Goal: Task Accomplishment & Management: Use online tool/utility

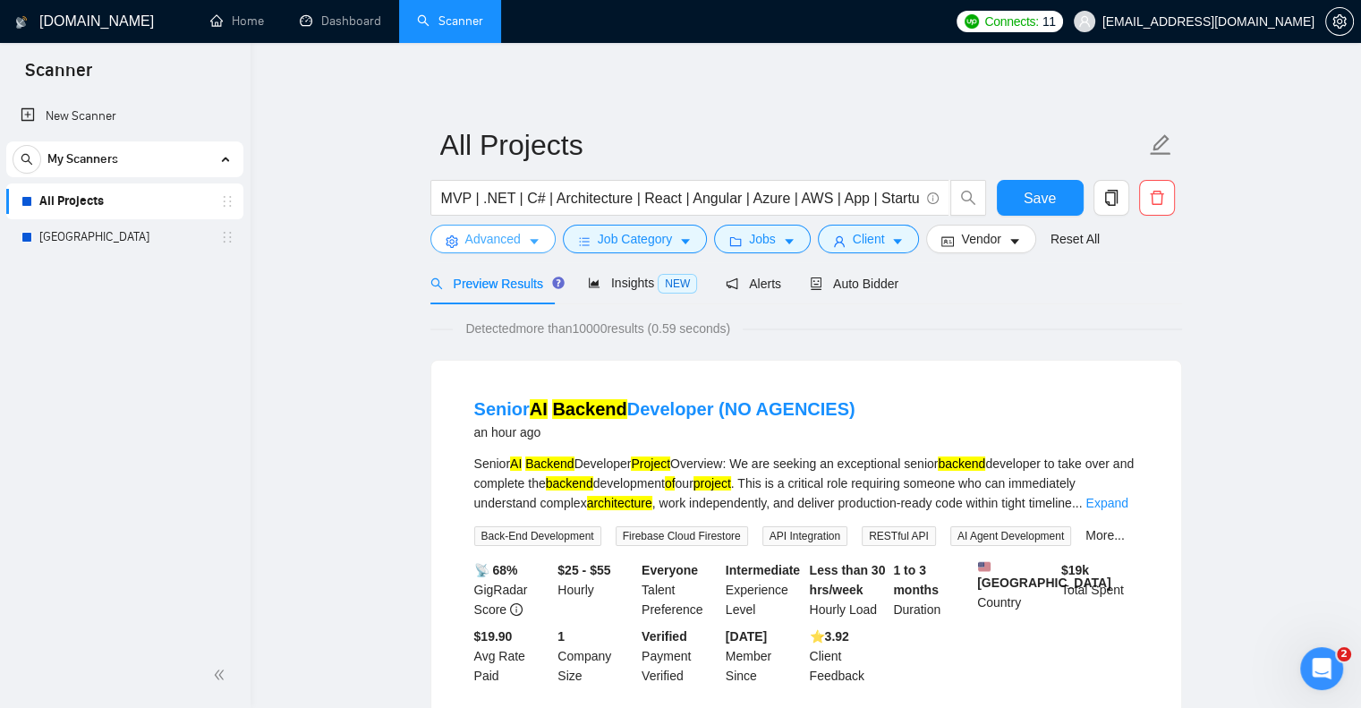
click at [531, 237] on icon "caret-down" at bounding box center [534, 241] width 13 height 13
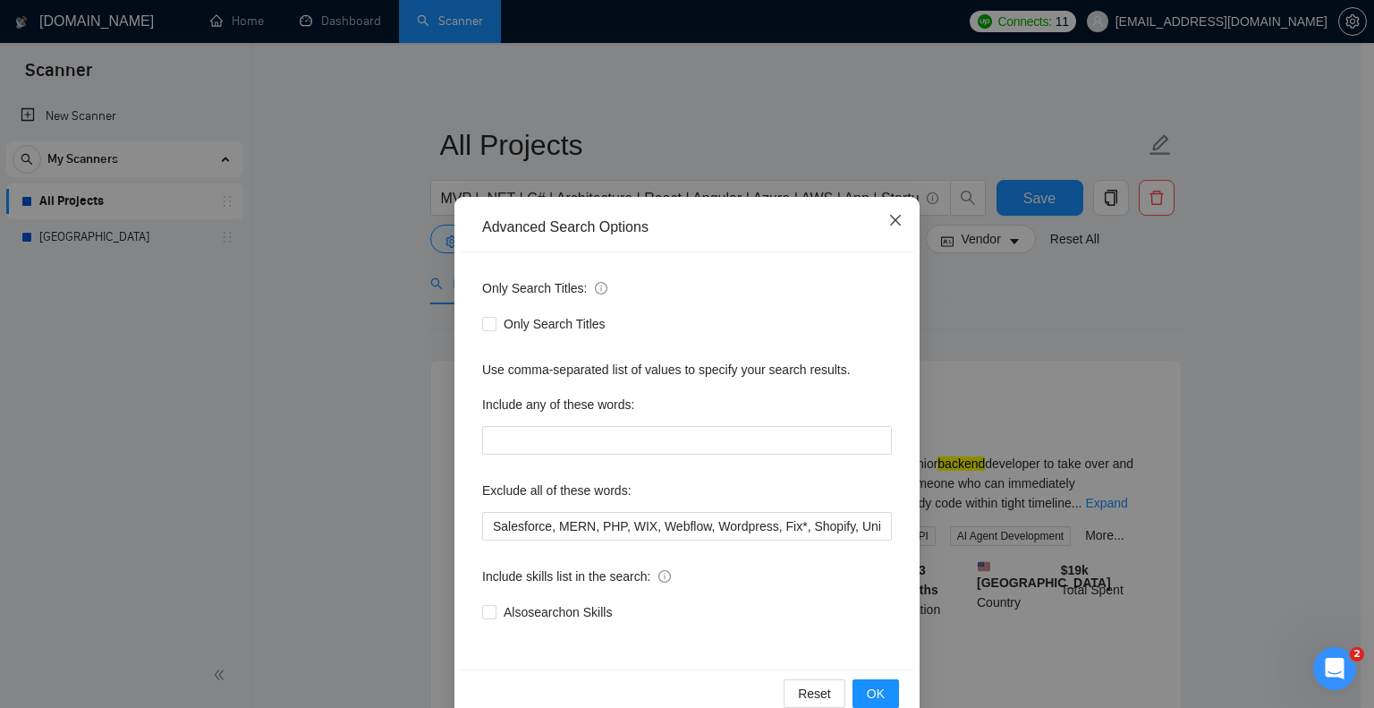
click at [880, 212] on span "Close" at bounding box center [895, 221] width 48 height 48
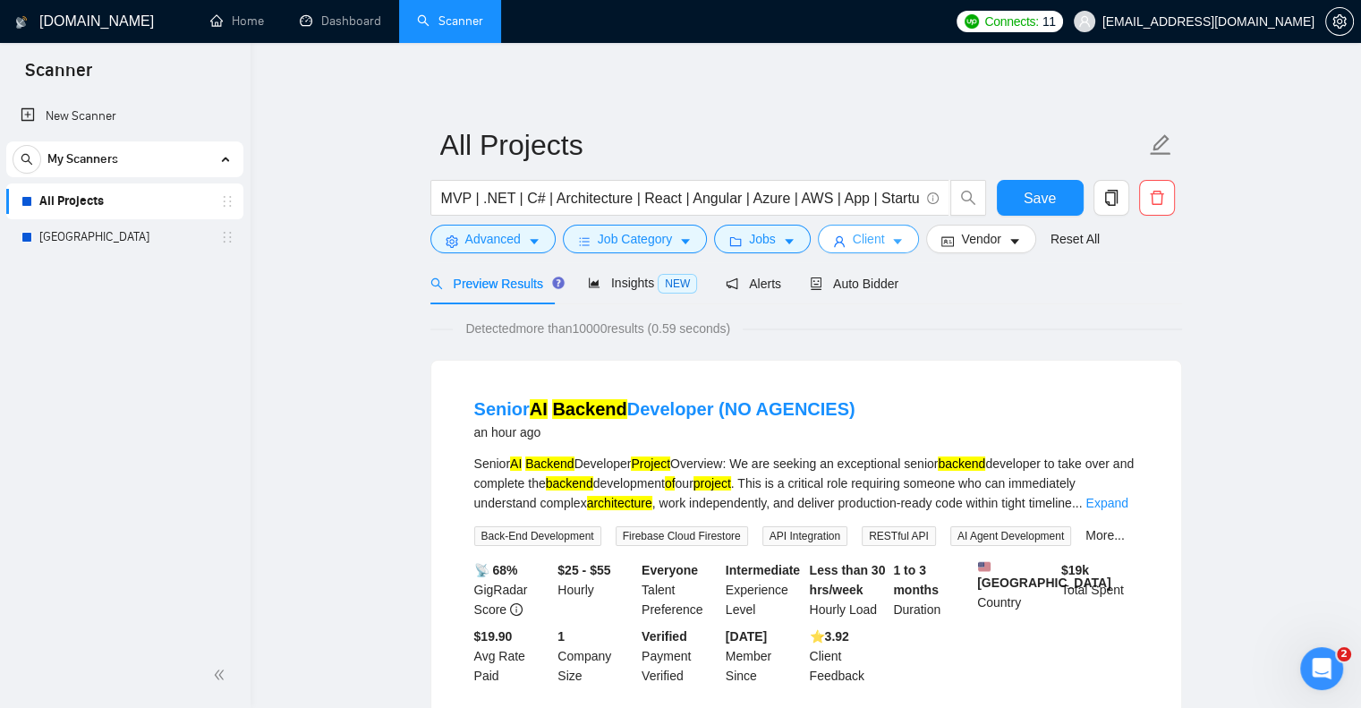
click at [854, 242] on span "Client" at bounding box center [869, 239] width 32 height 20
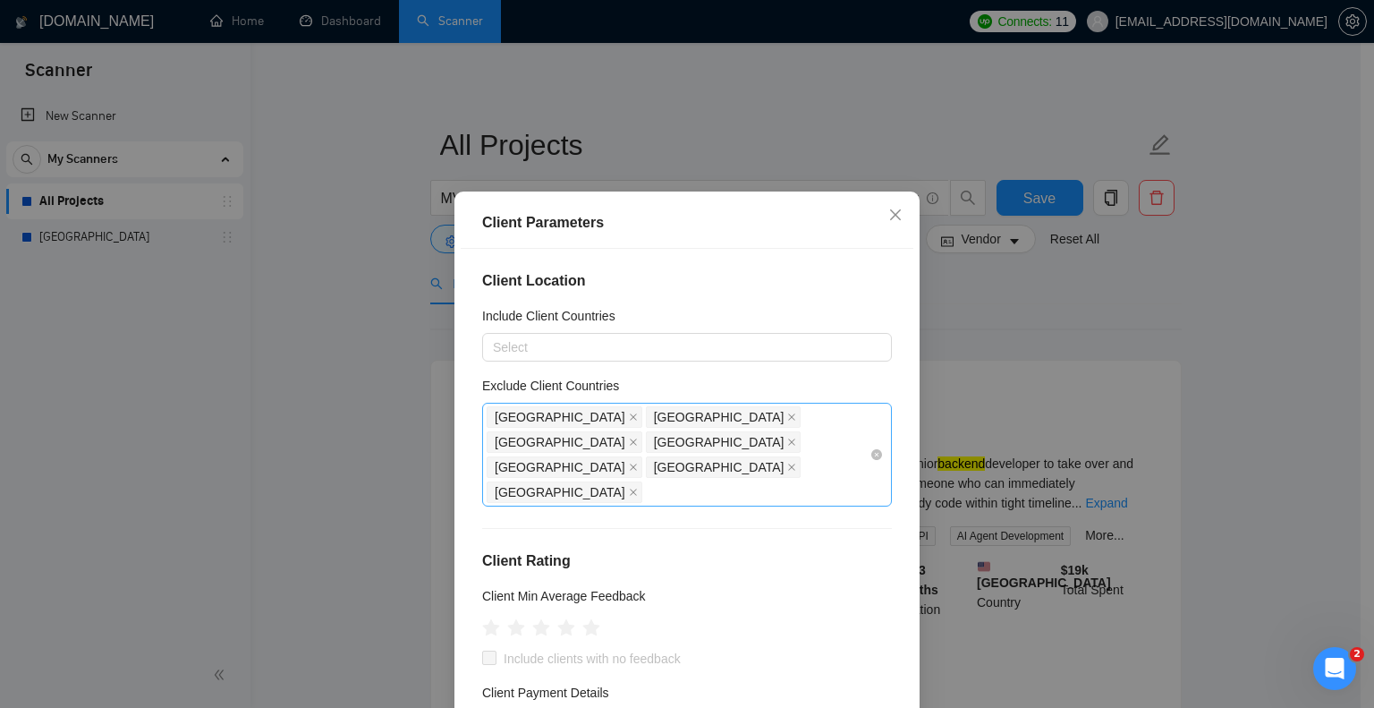
click at [728, 433] on div "[GEOGRAPHIC_DATA] [GEOGRAPHIC_DATA] [GEOGRAPHIC_DATA] [GEOGRAPHIC_DATA] [GEOGRA…" at bounding box center [678, 454] width 383 height 100
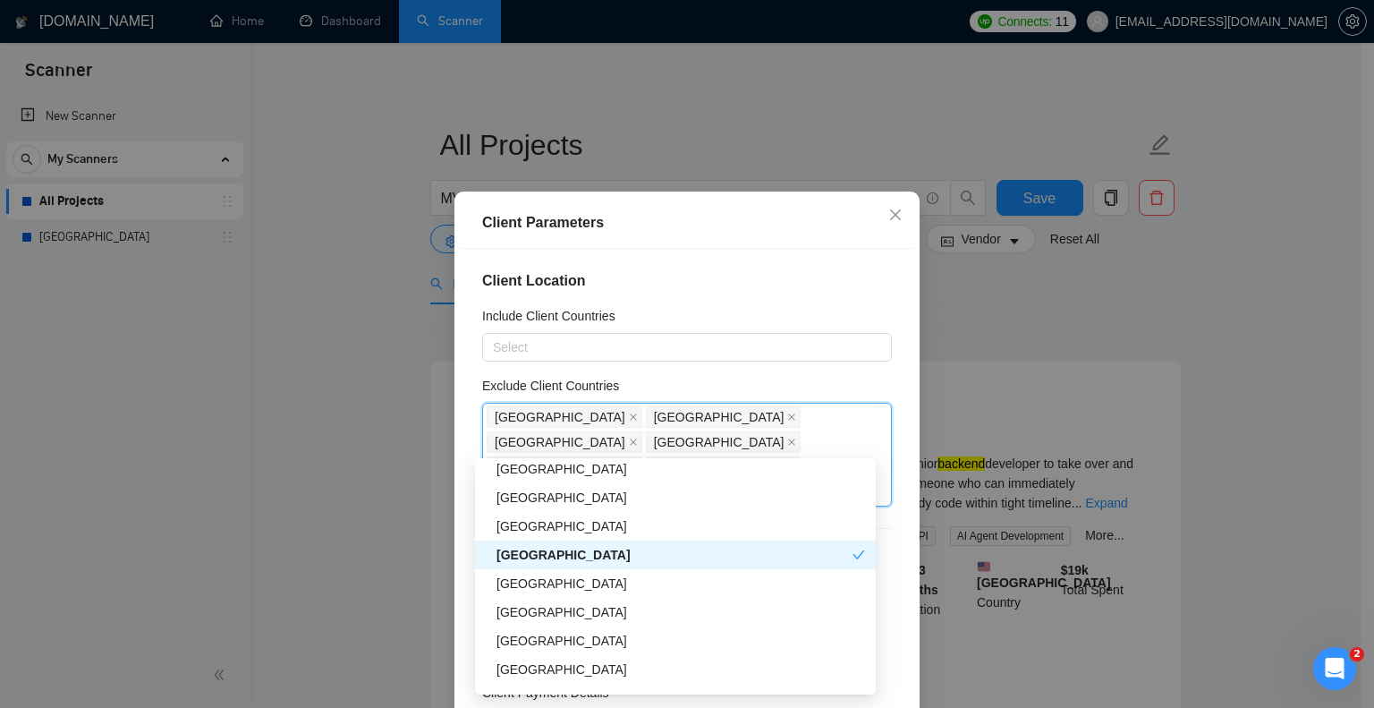
scroll to position [323, 0]
click at [645, 602] on div "[GEOGRAPHIC_DATA]" at bounding box center [681, 611] width 369 height 20
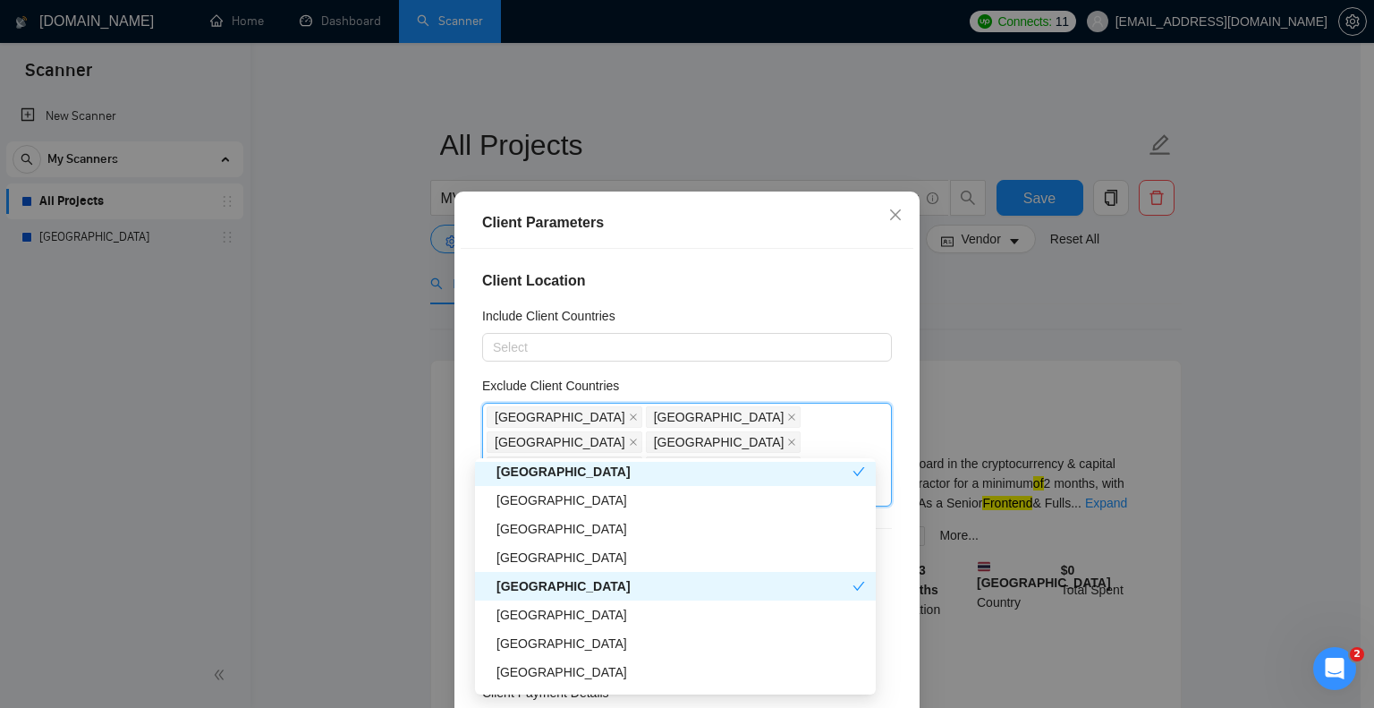
scroll to position [624, 0]
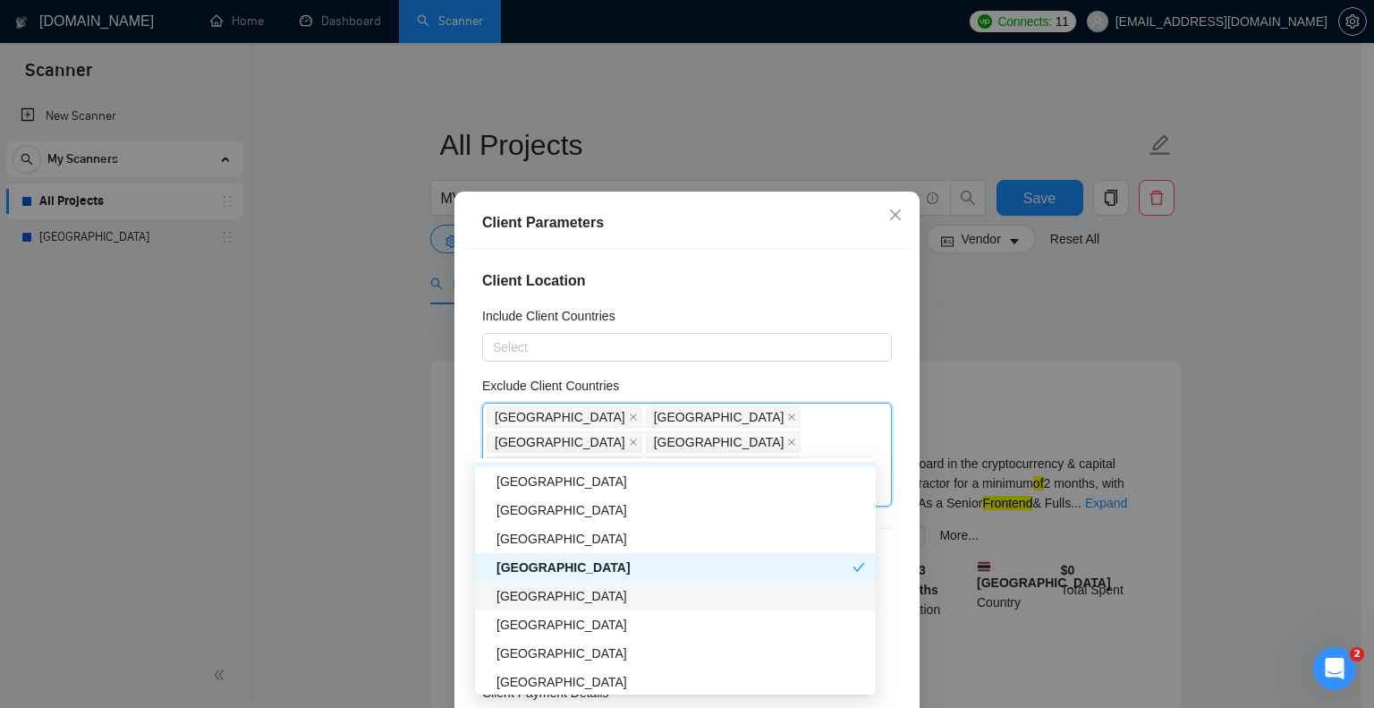
click at [645, 593] on div "[GEOGRAPHIC_DATA]" at bounding box center [681, 596] width 369 height 20
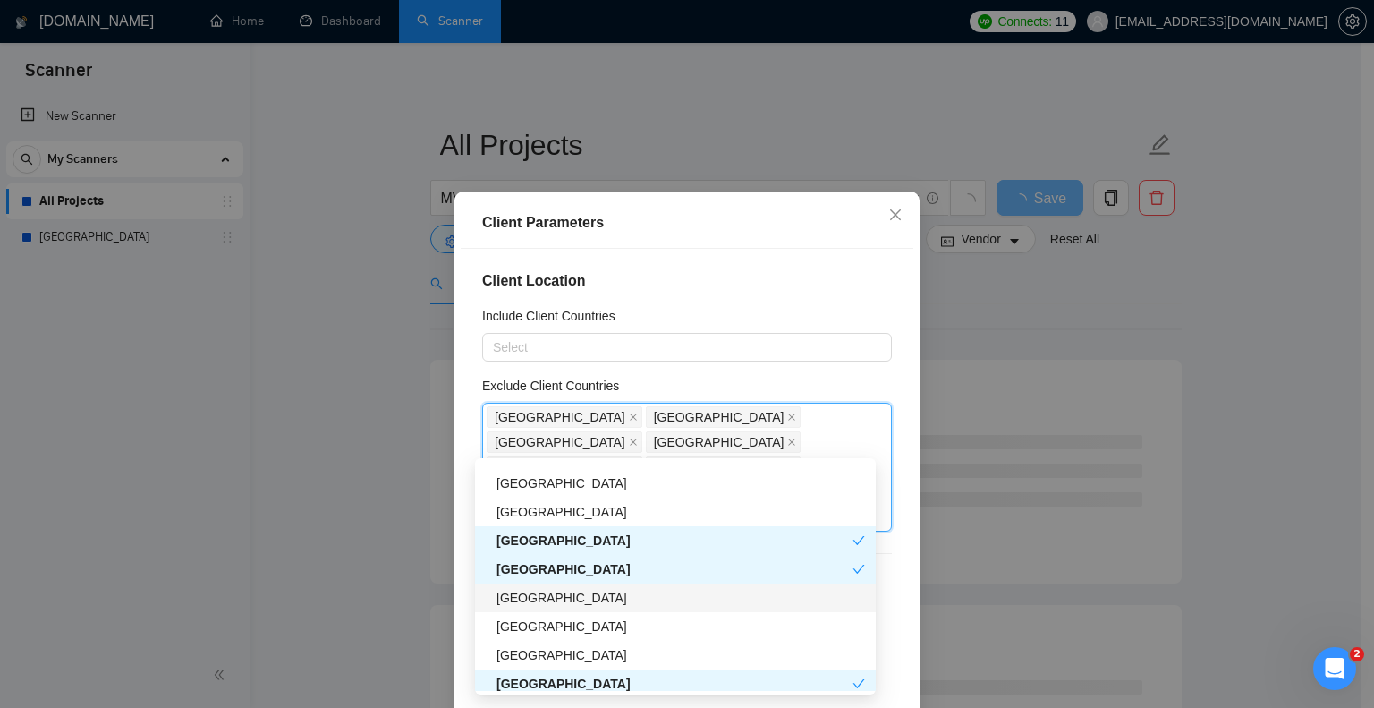
scroll to position [653, 0]
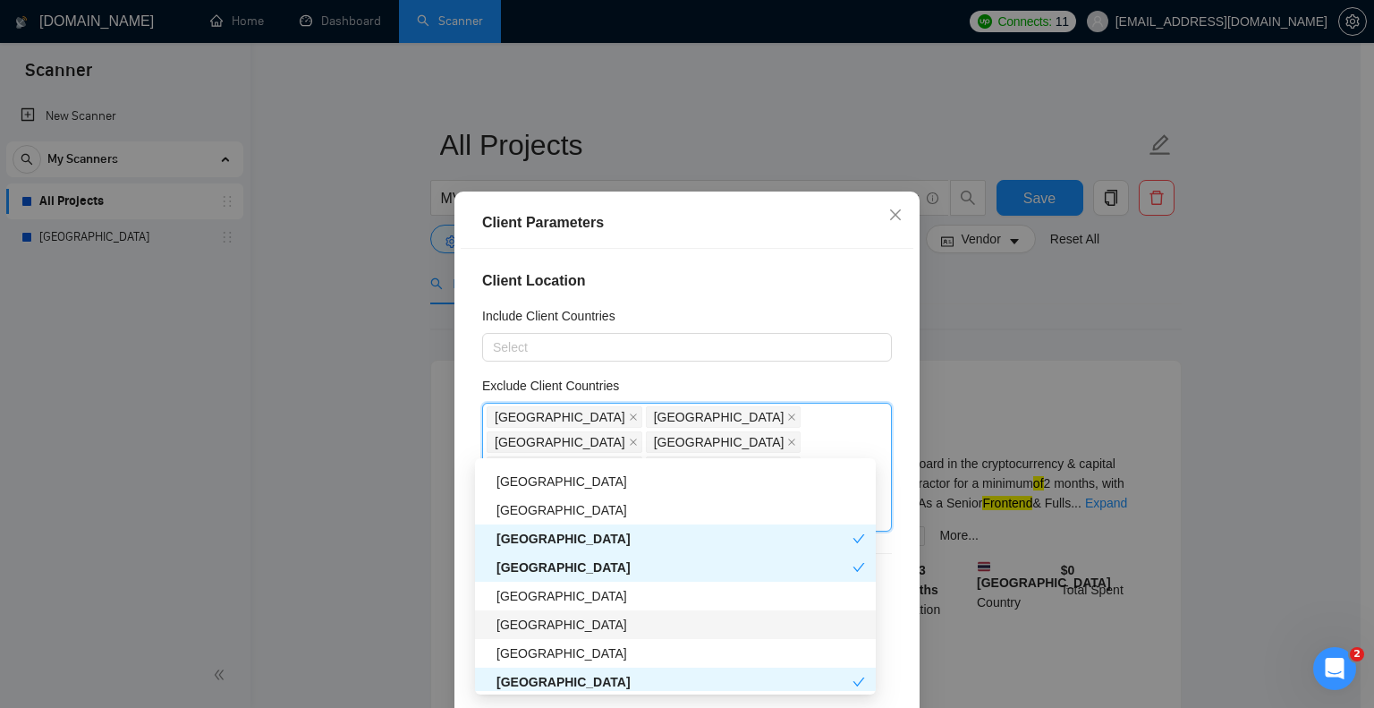
click at [622, 629] on div "[GEOGRAPHIC_DATA]" at bounding box center [681, 625] width 369 height 20
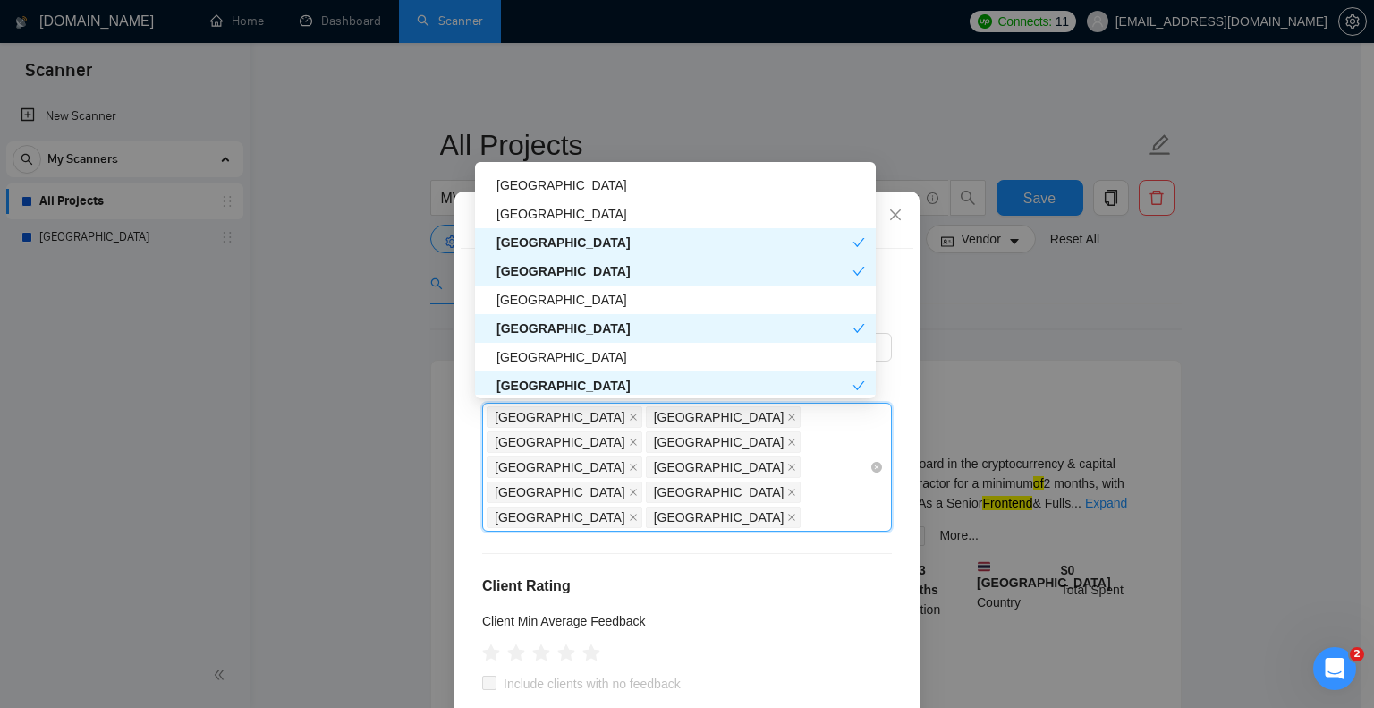
click at [610, 458] on div "[GEOGRAPHIC_DATA] [GEOGRAPHIC_DATA] [GEOGRAPHIC_DATA] [GEOGRAPHIC_DATA] [GEOGRA…" at bounding box center [678, 466] width 383 height 125
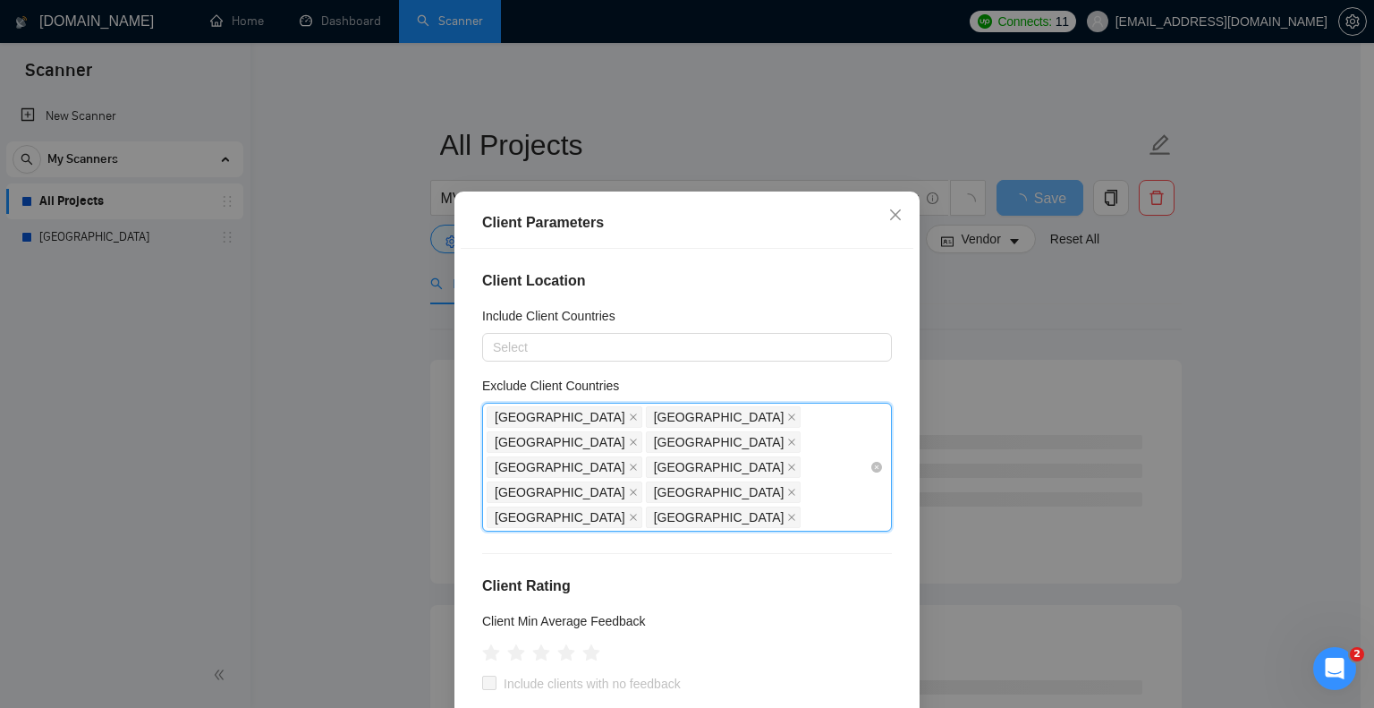
click at [594, 469] on div "[GEOGRAPHIC_DATA] [GEOGRAPHIC_DATA] [GEOGRAPHIC_DATA] [GEOGRAPHIC_DATA] [GEOGRA…" at bounding box center [678, 466] width 383 height 125
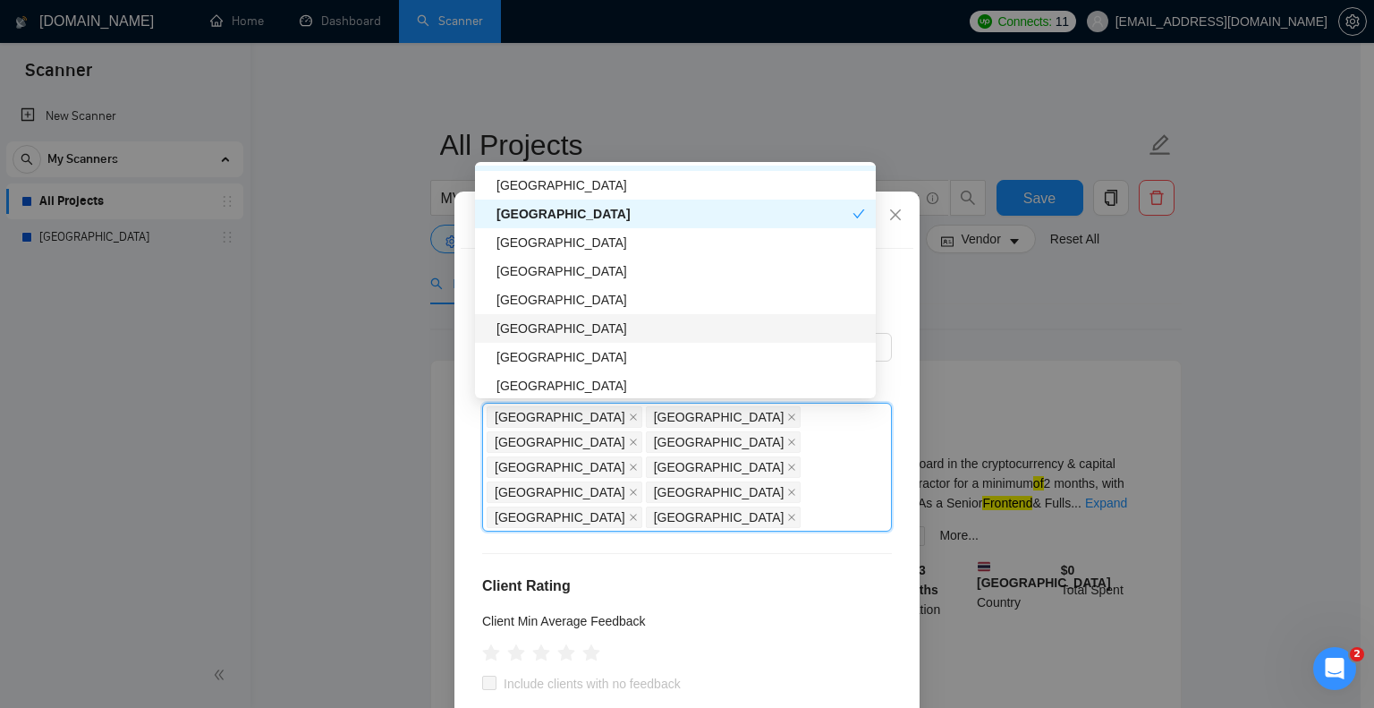
scroll to position [826, 0]
click at [609, 340] on div "[GEOGRAPHIC_DATA]" at bounding box center [675, 327] width 401 height 29
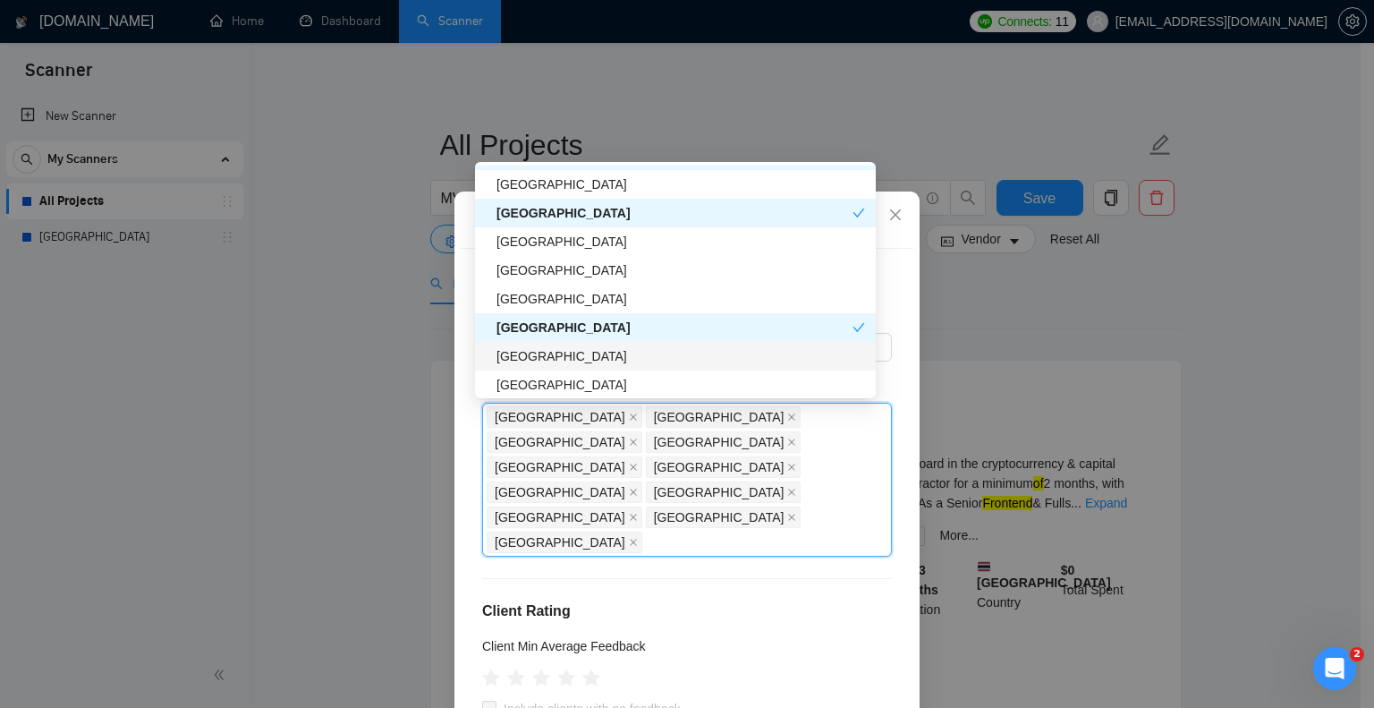
click at [607, 350] on div "[GEOGRAPHIC_DATA]" at bounding box center [681, 356] width 369 height 20
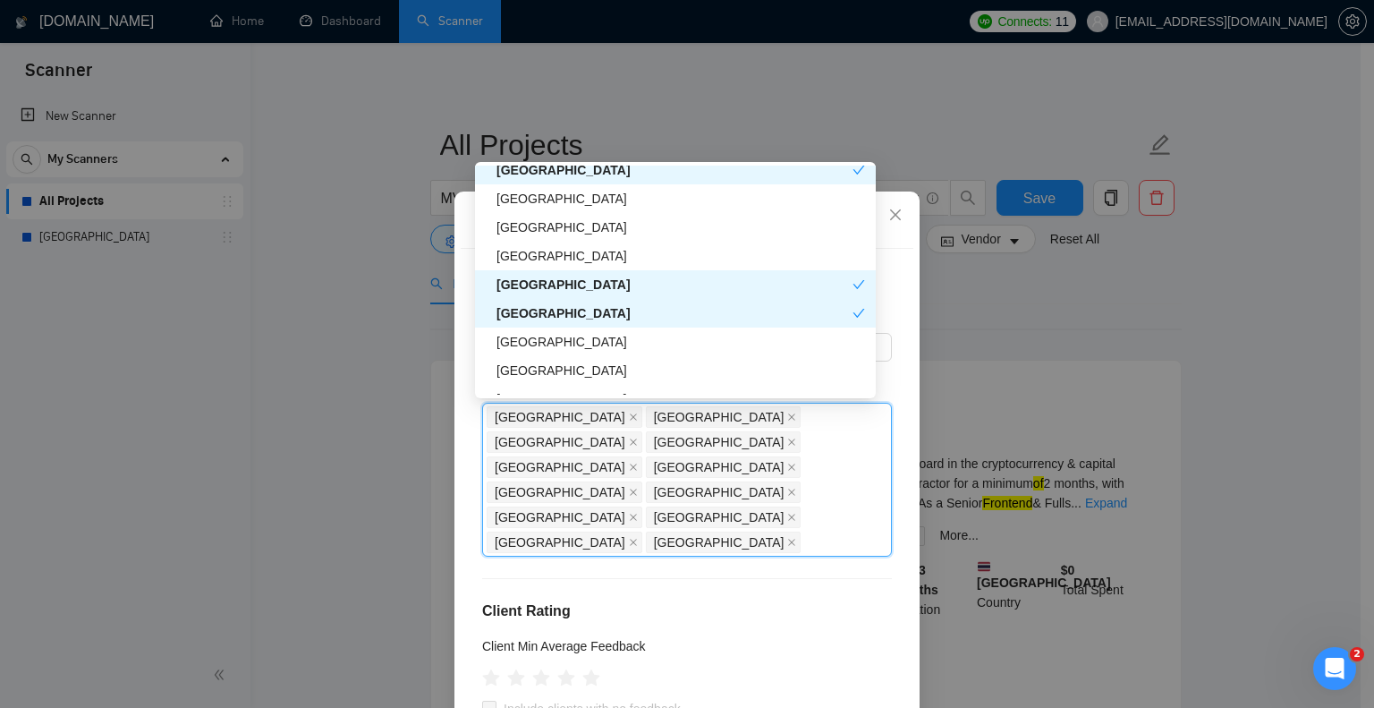
click at [607, 350] on div "[GEOGRAPHIC_DATA]" at bounding box center [681, 342] width 369 height 20
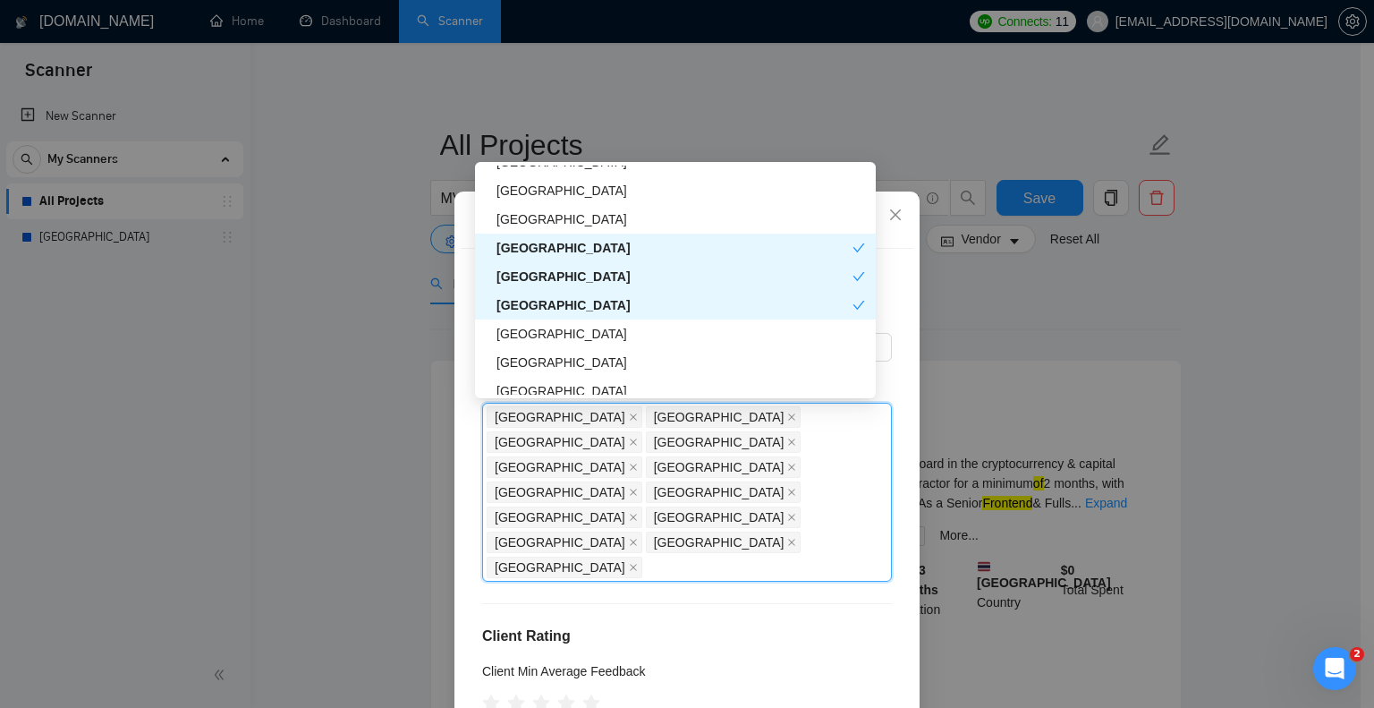
scroll to position [916, 0]
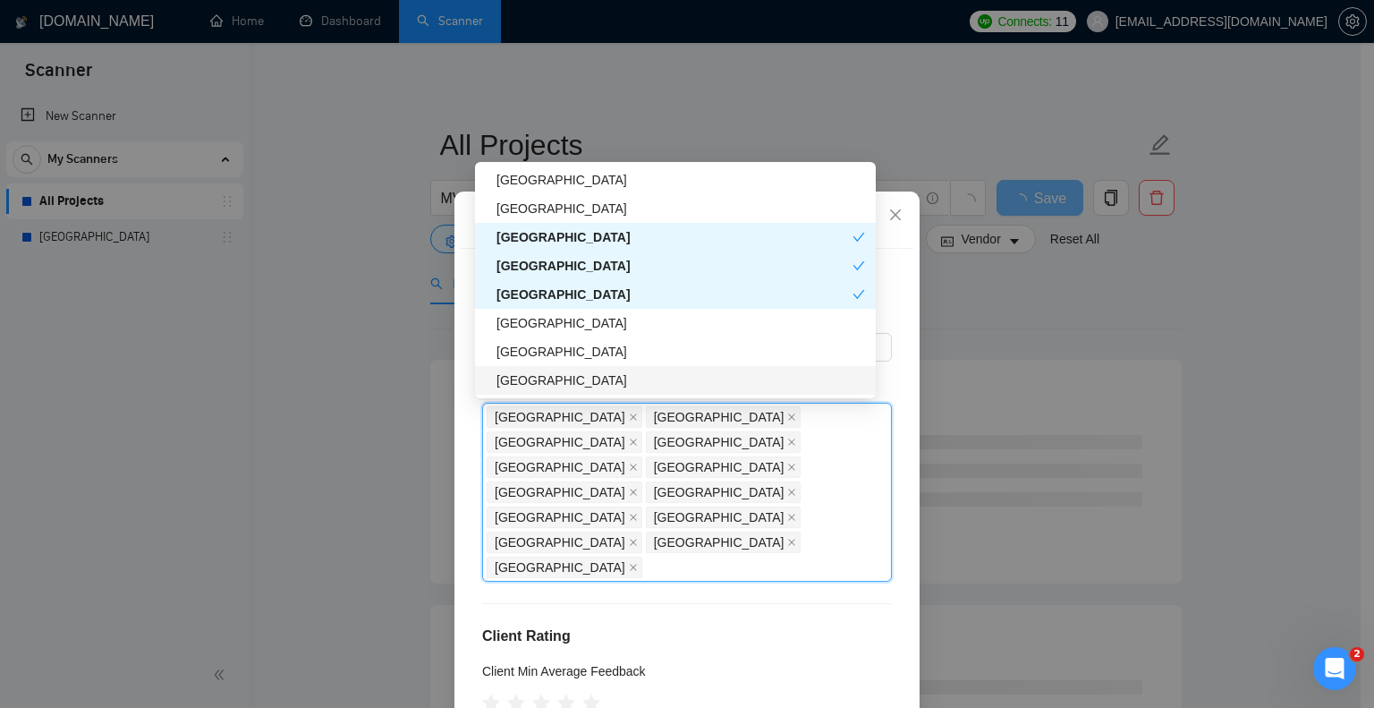
click at [601, 383] on div "[GEOGRAPHIC_DATA]" at bounding box center [681, 380] width 369 height 20
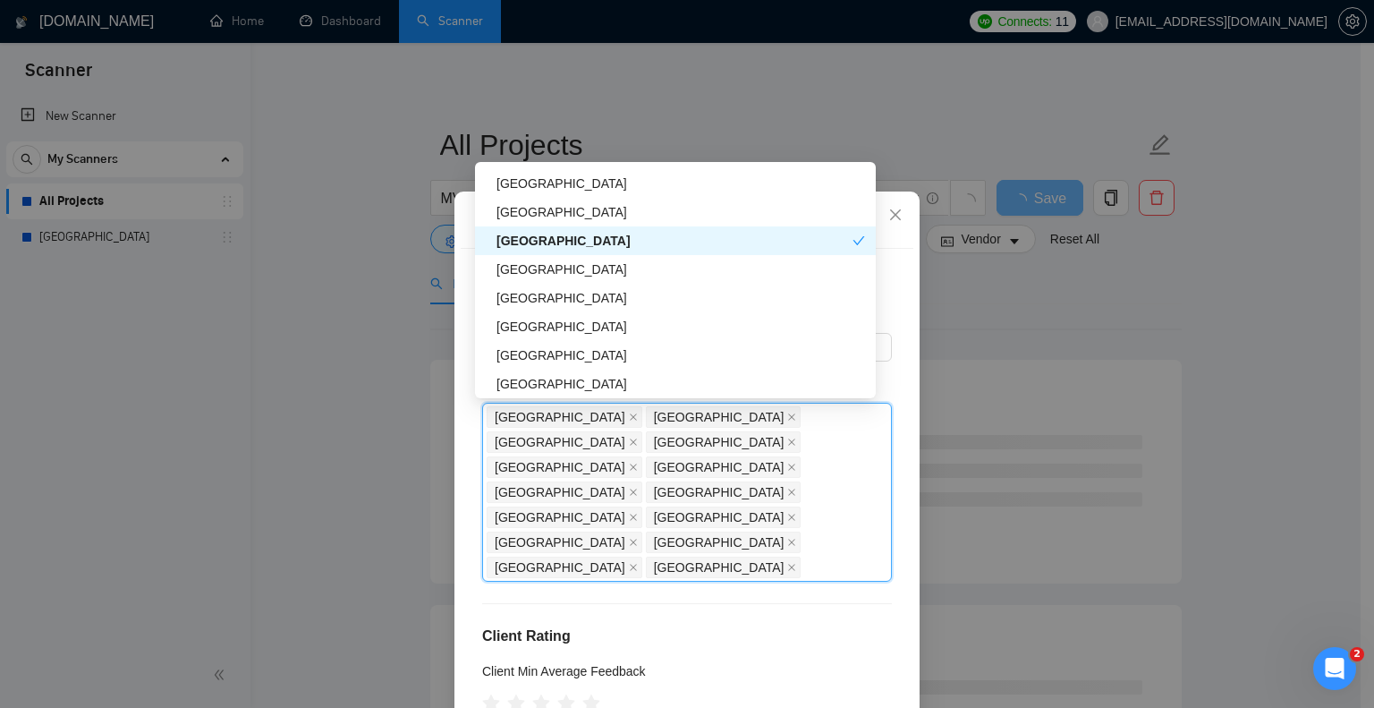
scroll to position [1059, 0]
click at [583, 327] on div "[GEOGRAPHIC_DATA]" at bounding box center [681, 323] width 369 height 20
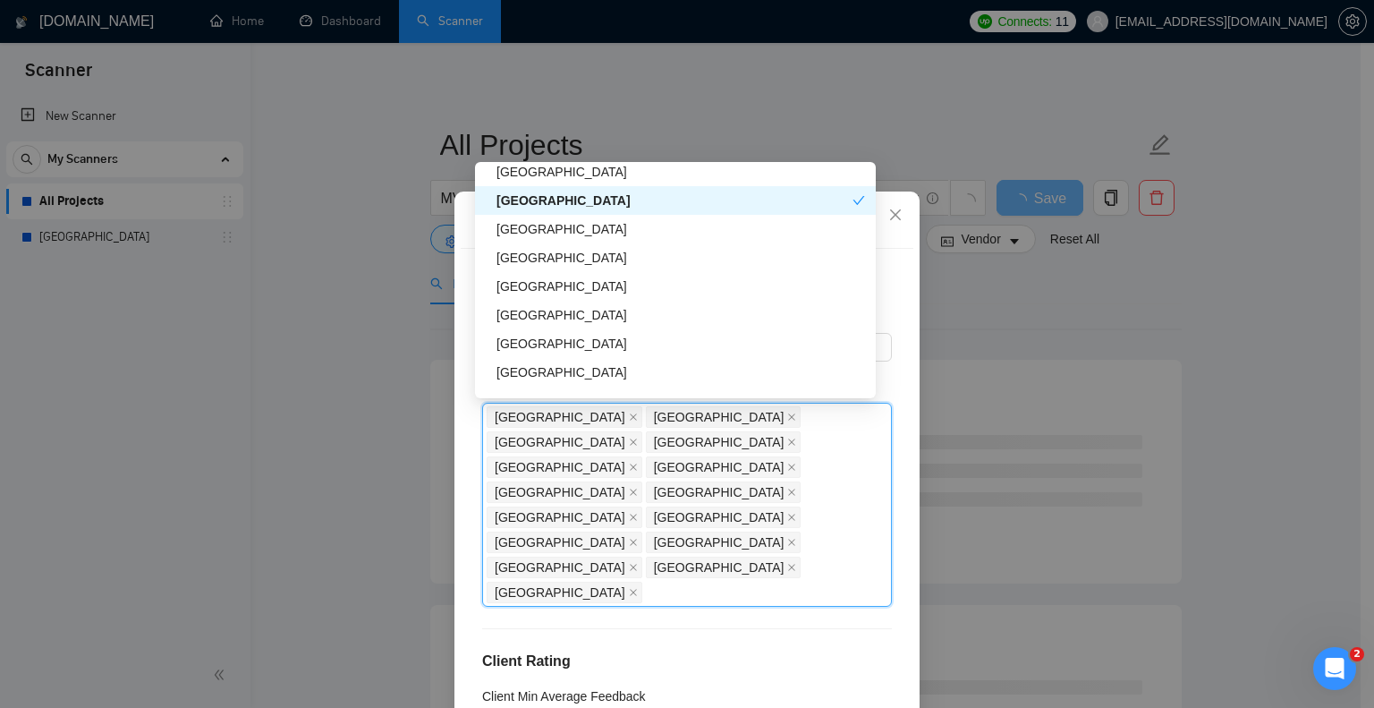
scroll to position [1185, 0]
click at [583, 327] on div "[GEOGRAPHIC_DATA]" at bounding box center [675, 341] width 401 height 29
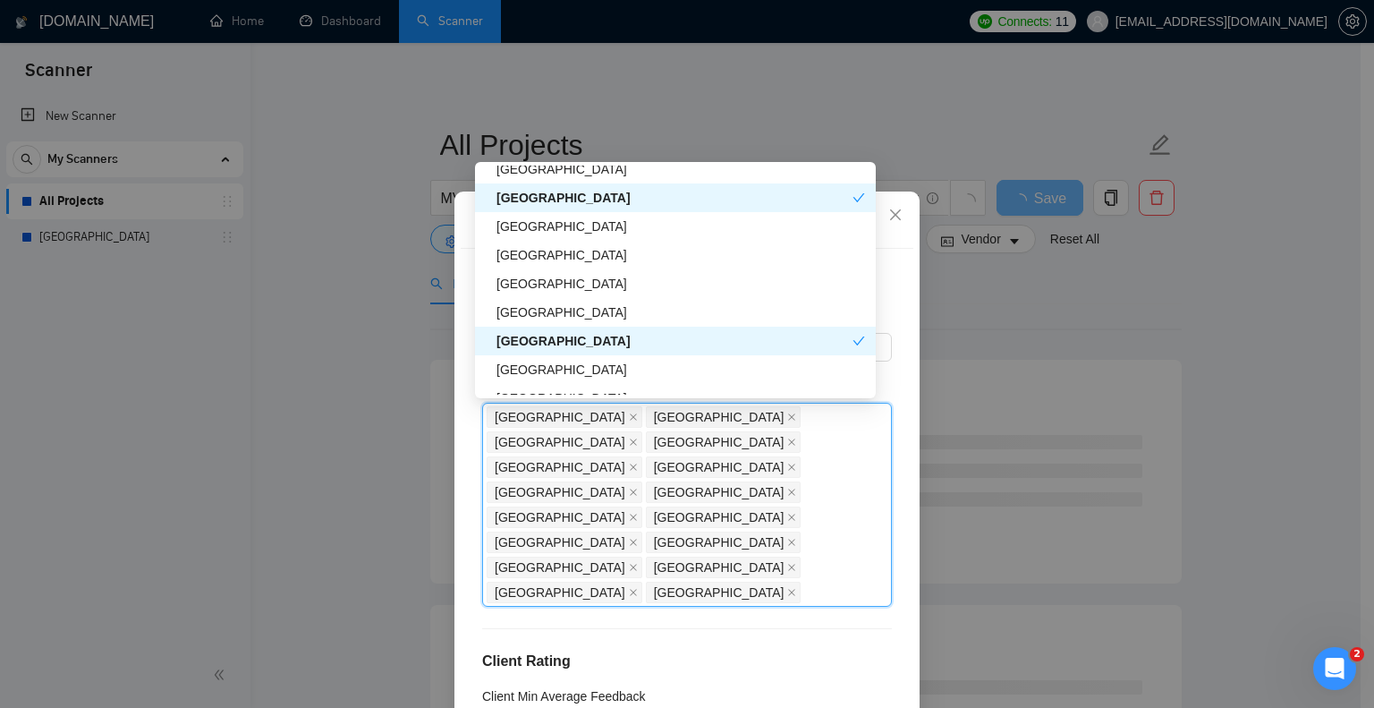
click at [583, 327] on div "[GEOGRAPHIC_DATA]" at bounding box center [675, 341] width 401 height 29
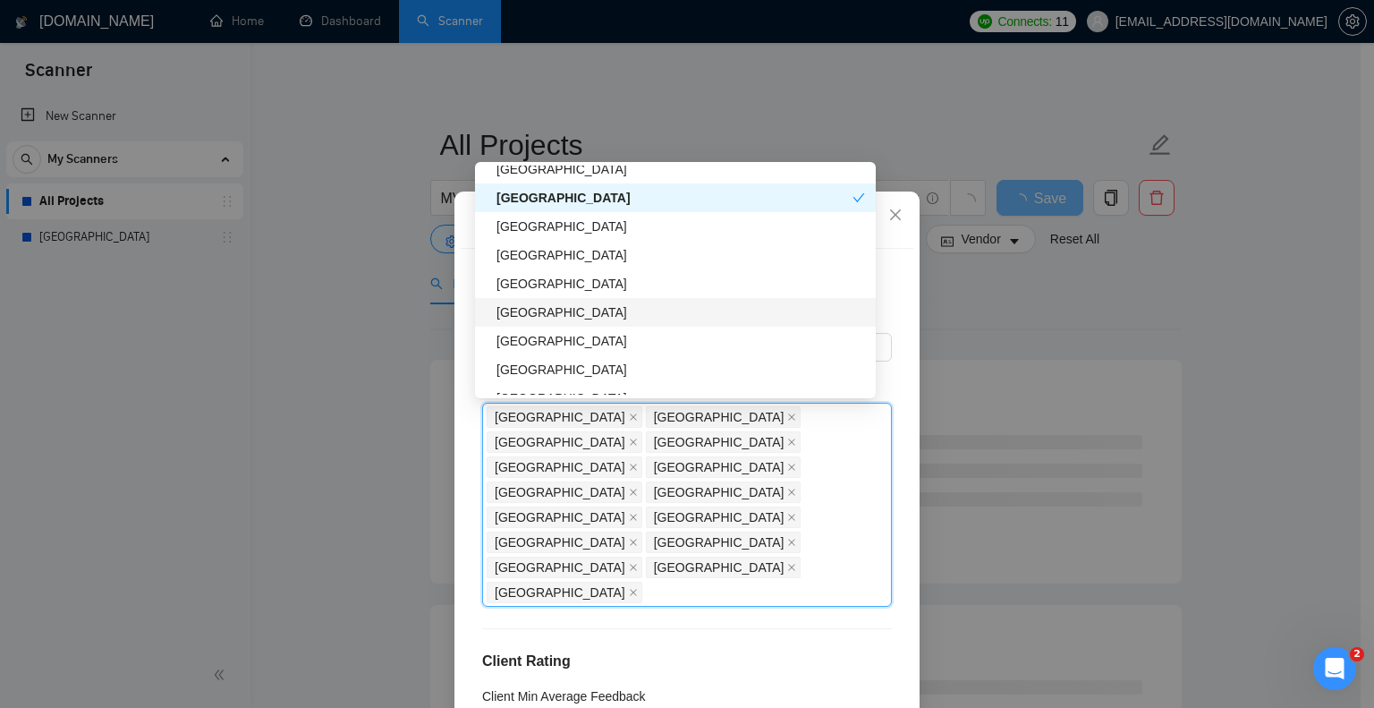
click at [583, 318] on div "[GEOGRAPHIC_DATA]" at bounding box center [681, 312] width 369 height 20
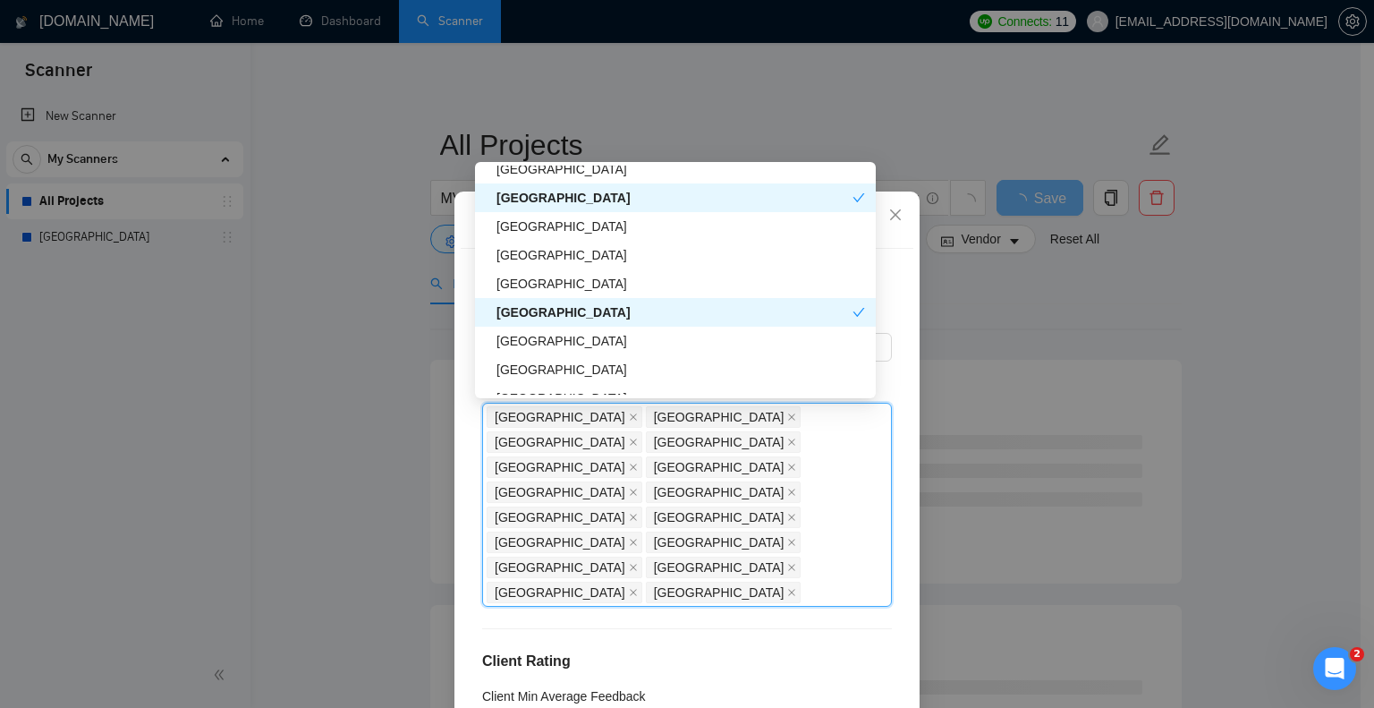
click at [577, 331] on div "[GEOGRAPHIC_DATA]" at bounding box center [681, 341] width 369 height 20
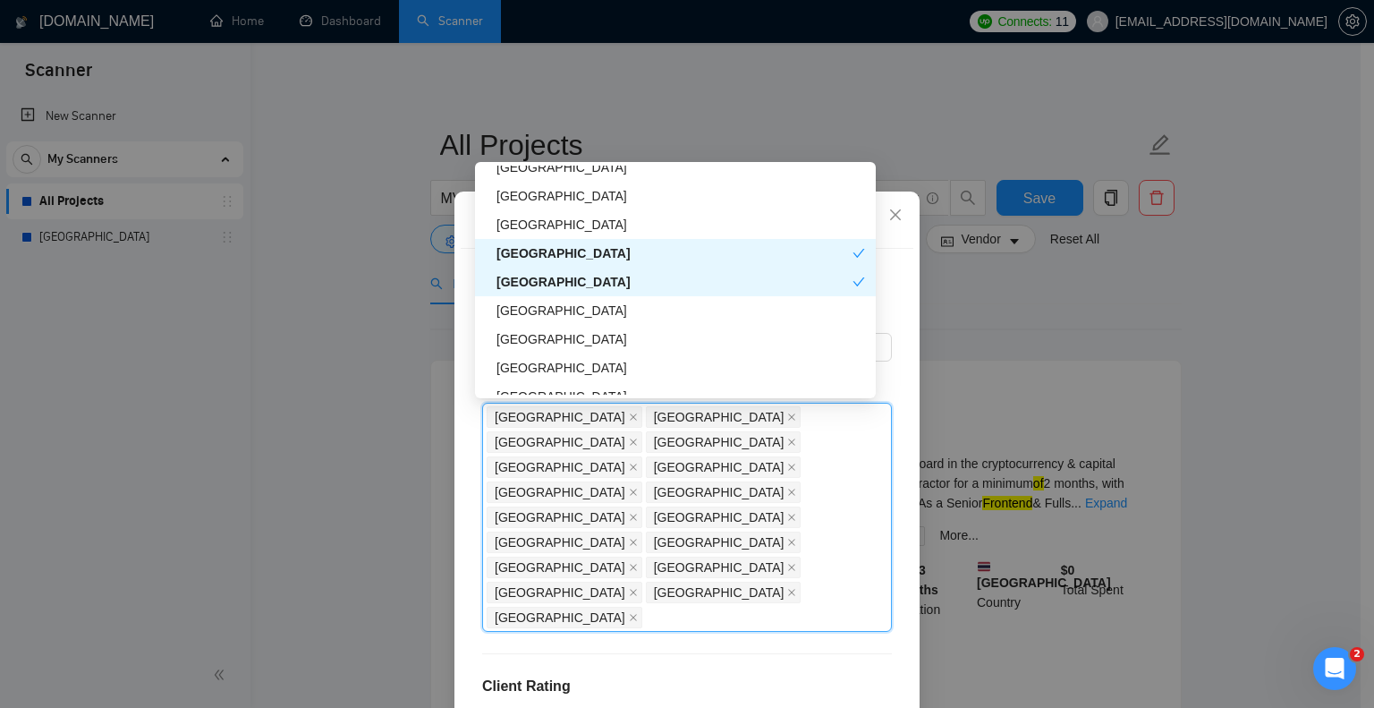
scroll to position [1244, 0]
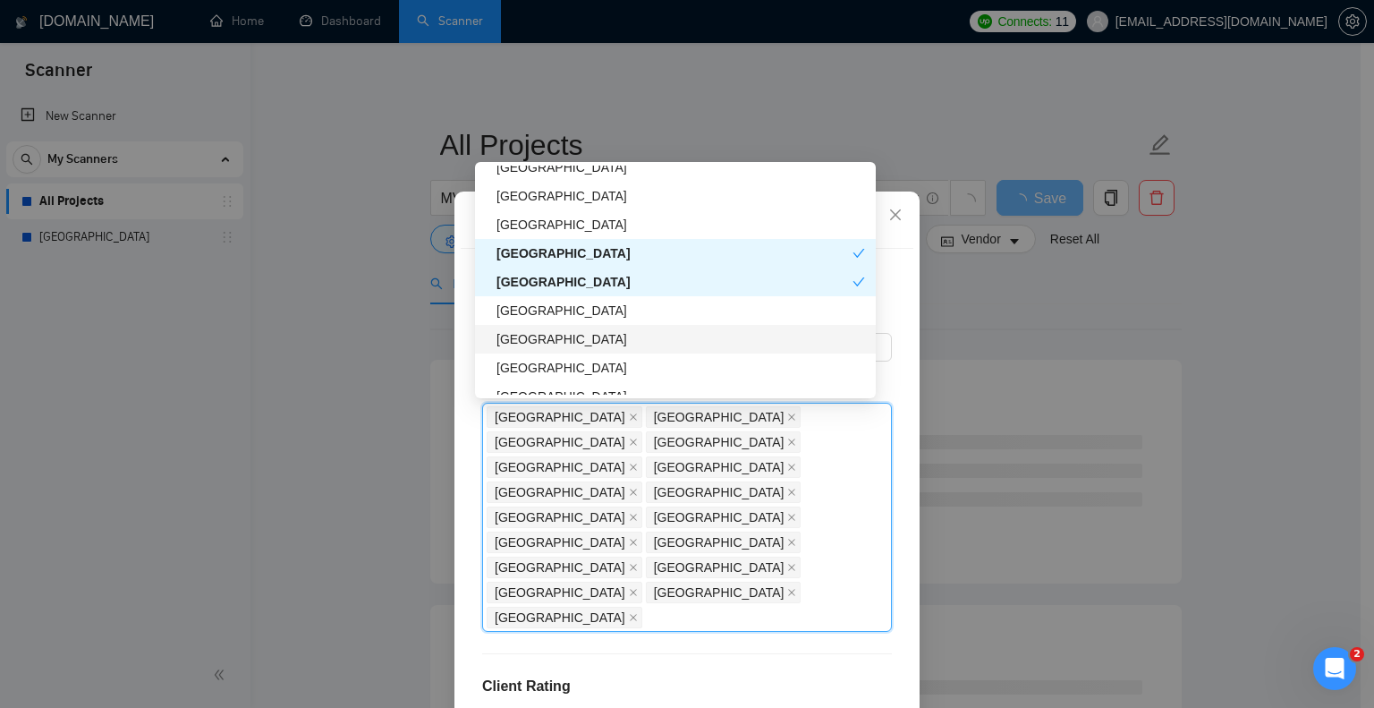
click at [582, 344] on div "[GEOGRAPHIC_DATA]" at bounding box center [681, 339] width 369 height 20
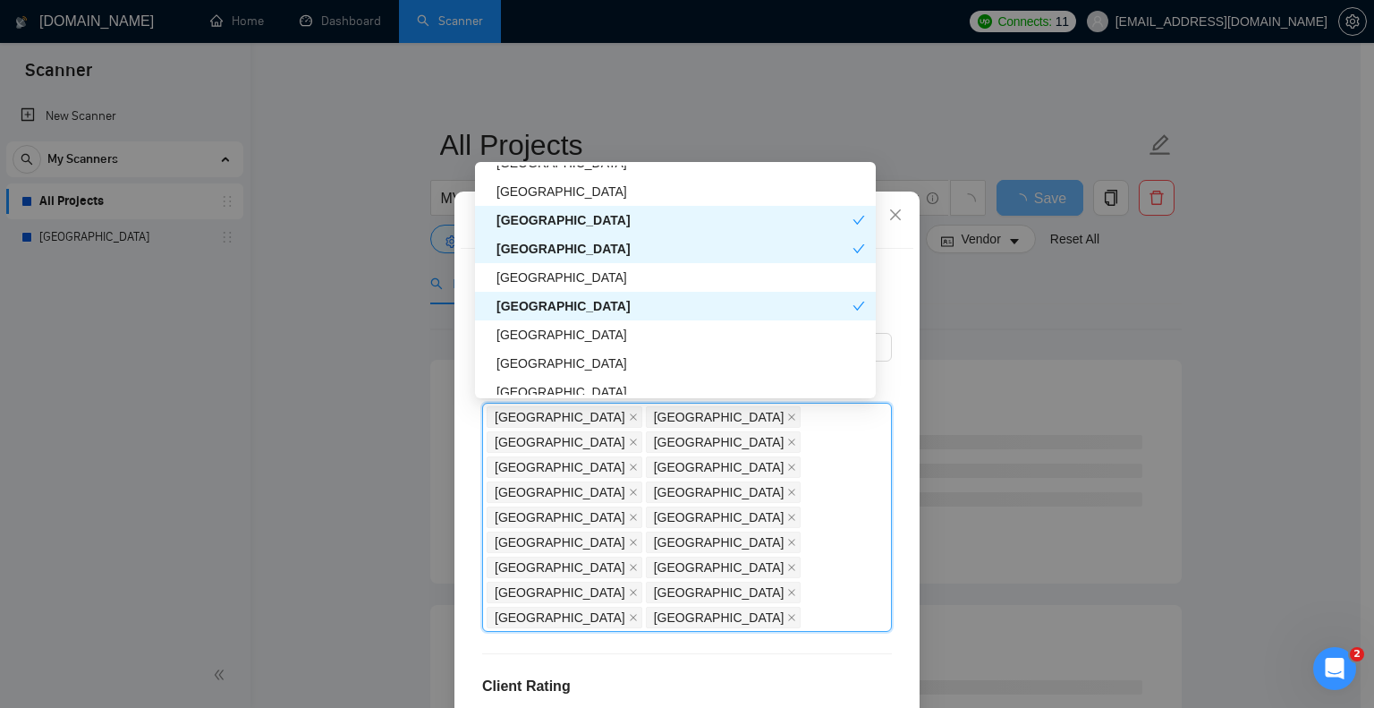
scroll to position [1284, 0]
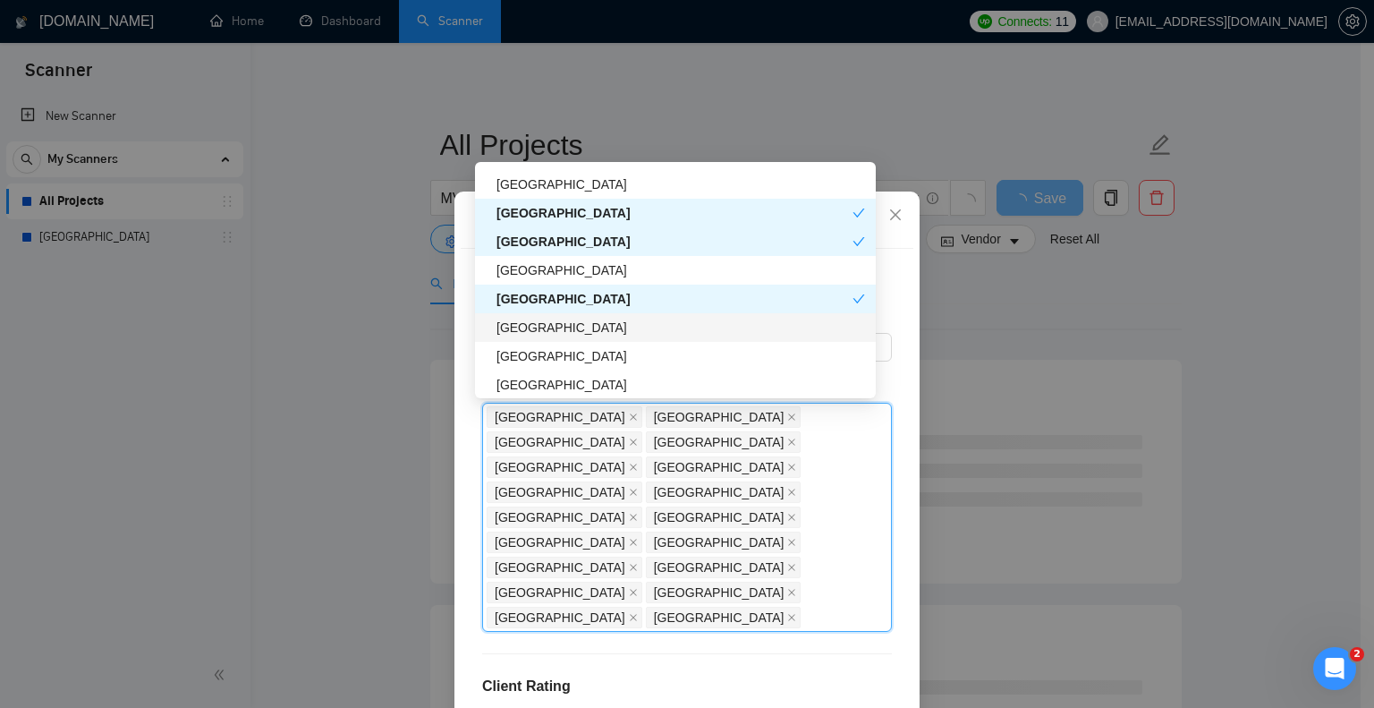
click at [574, 328] on div "[GEOGRAPHIC_DATA]" at bounding box center [681, 328] width 369 height 20
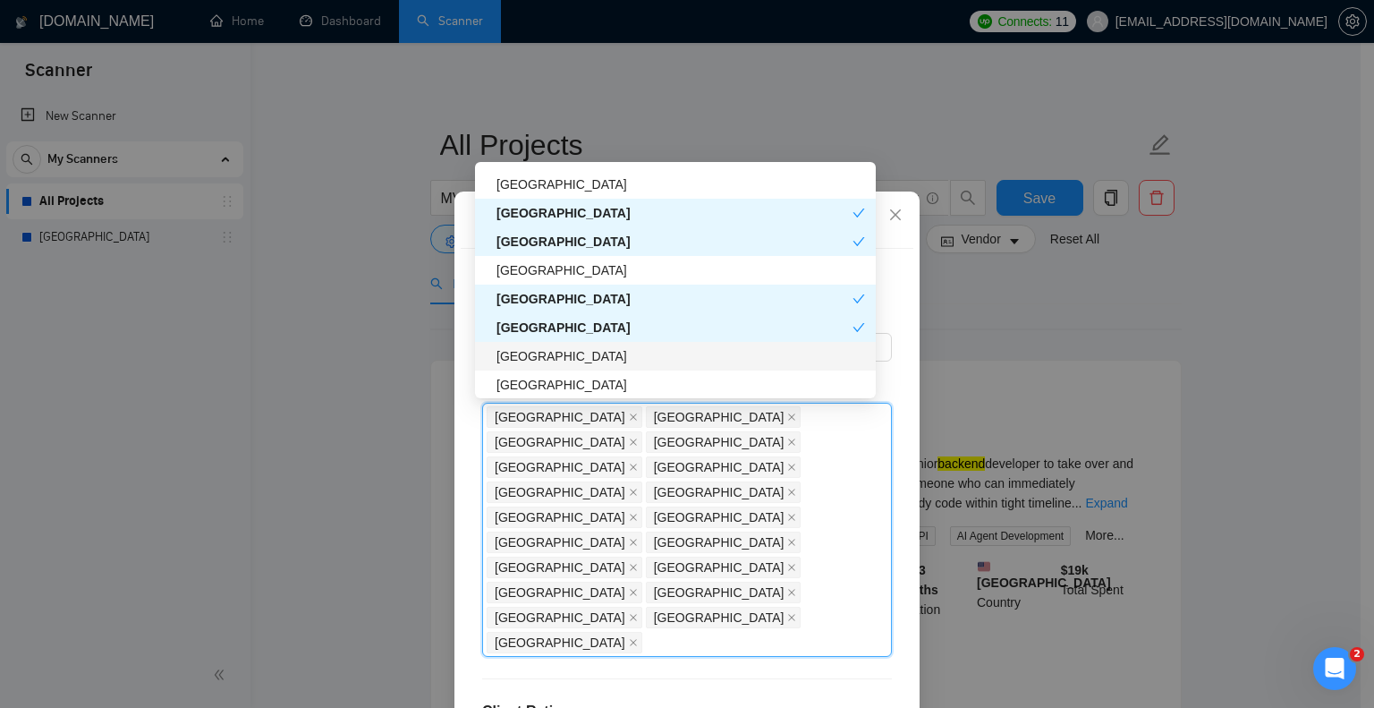
click at [572, 350] on div "[GEOGRAPHIC_DATA]" at bounding box center [681, 356] width 369 height 20
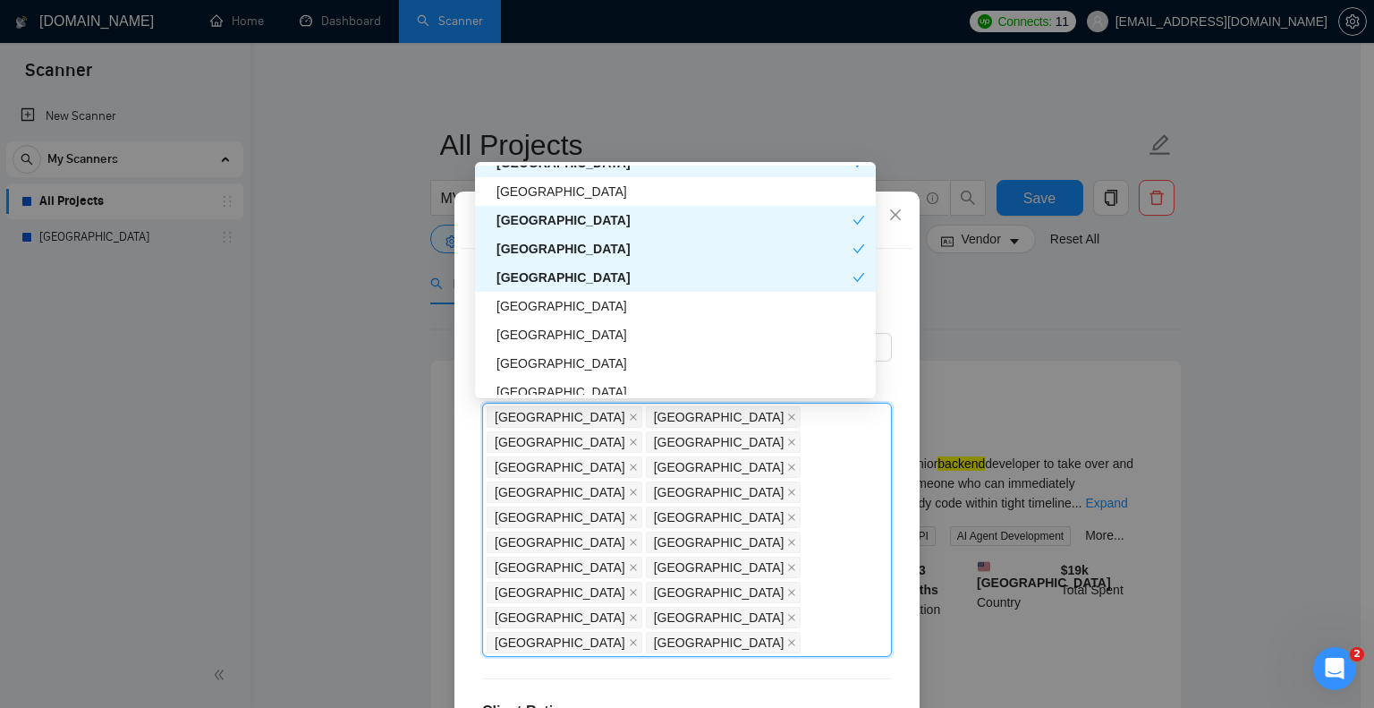
scroll to position [1364, 0]
click at [583, 316] on div "[GEOGRAPHIC_DATA]" at bounding box center [675, 304] width 401 height 29
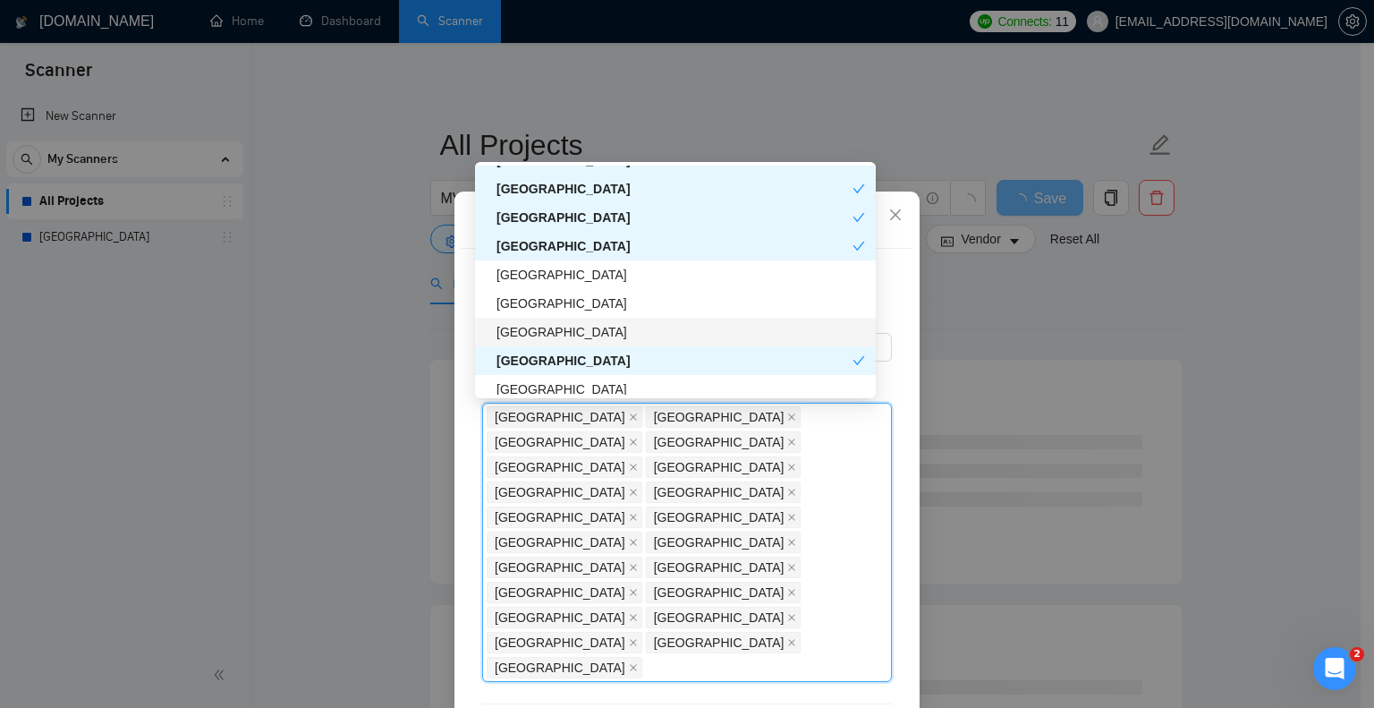
scroll to position [1423, 0]
click at [584, 301] on div "[GEOGRAPHIC_DATA]" at bounding box center [681, 303] width 369 height 20
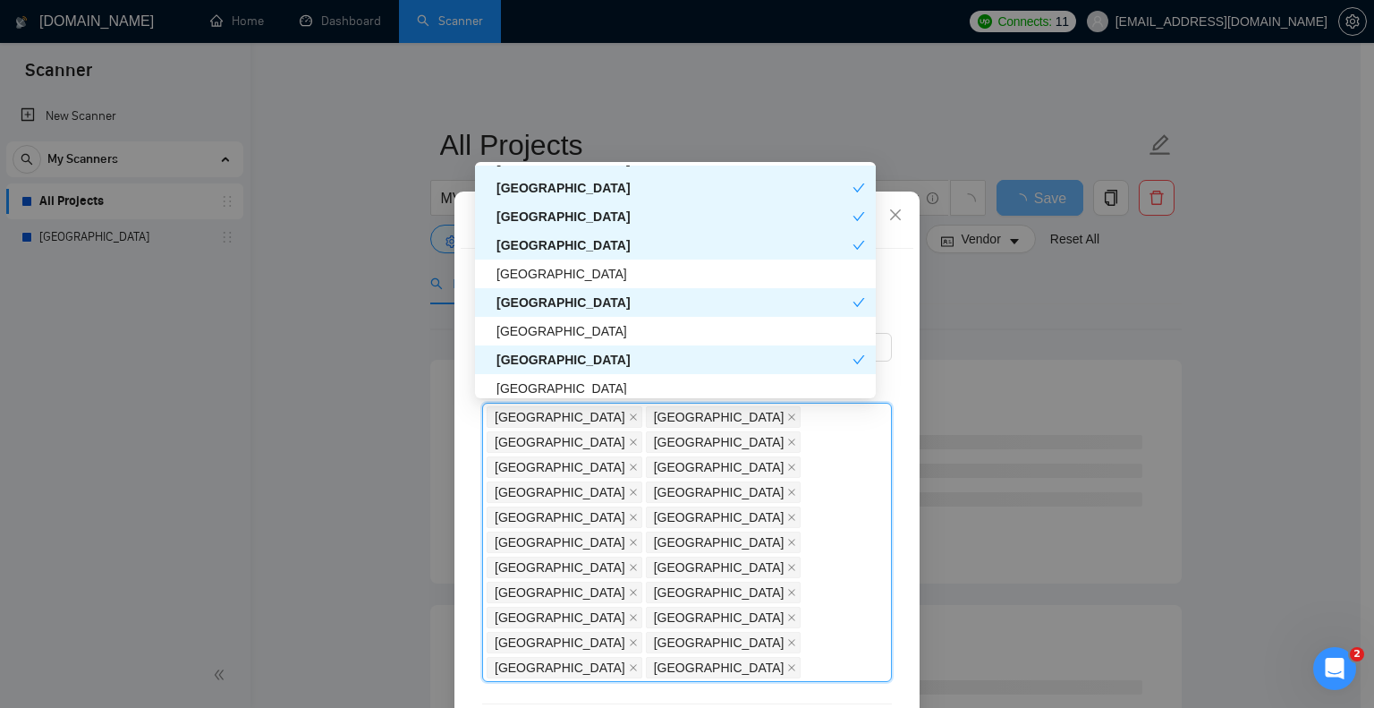
click at [584, 301] on div "[GEOGRAPHIC_DATA]" at bounding box center [675, 303] width 356 height 20
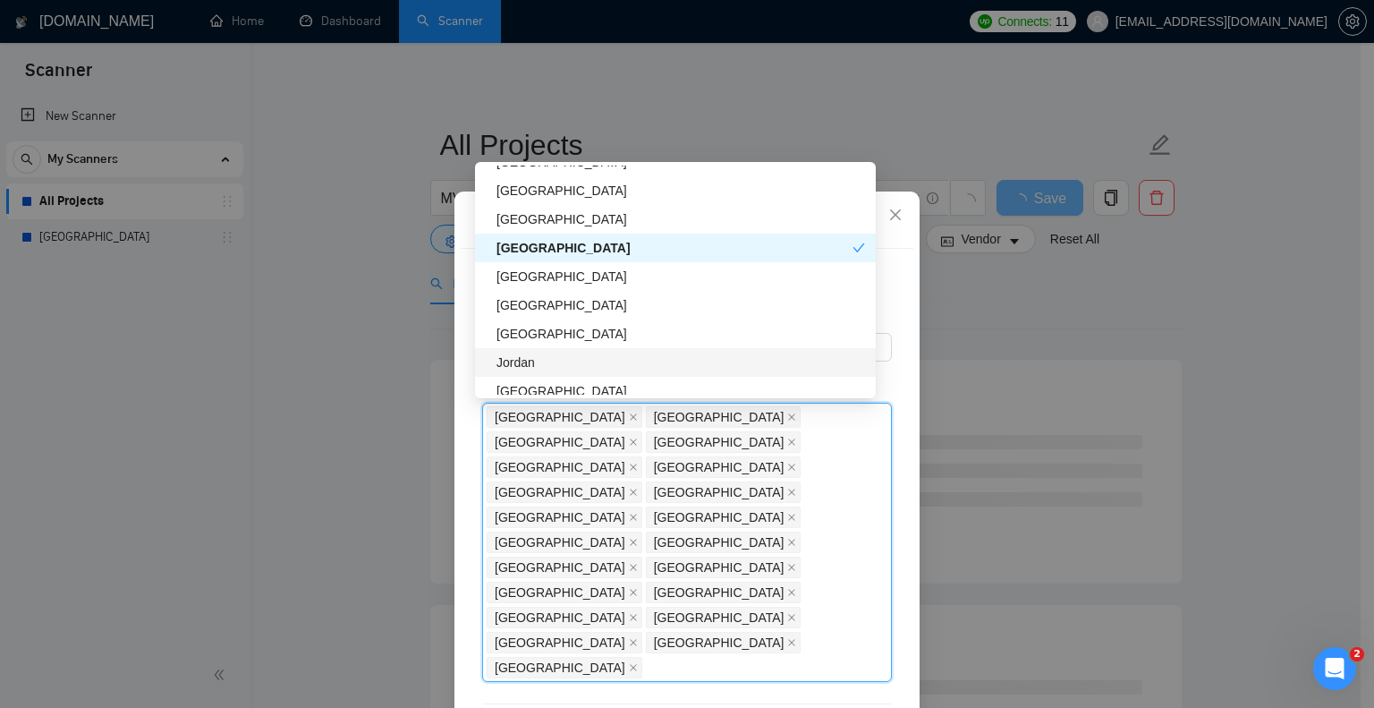
scroll to position [1543, 0]
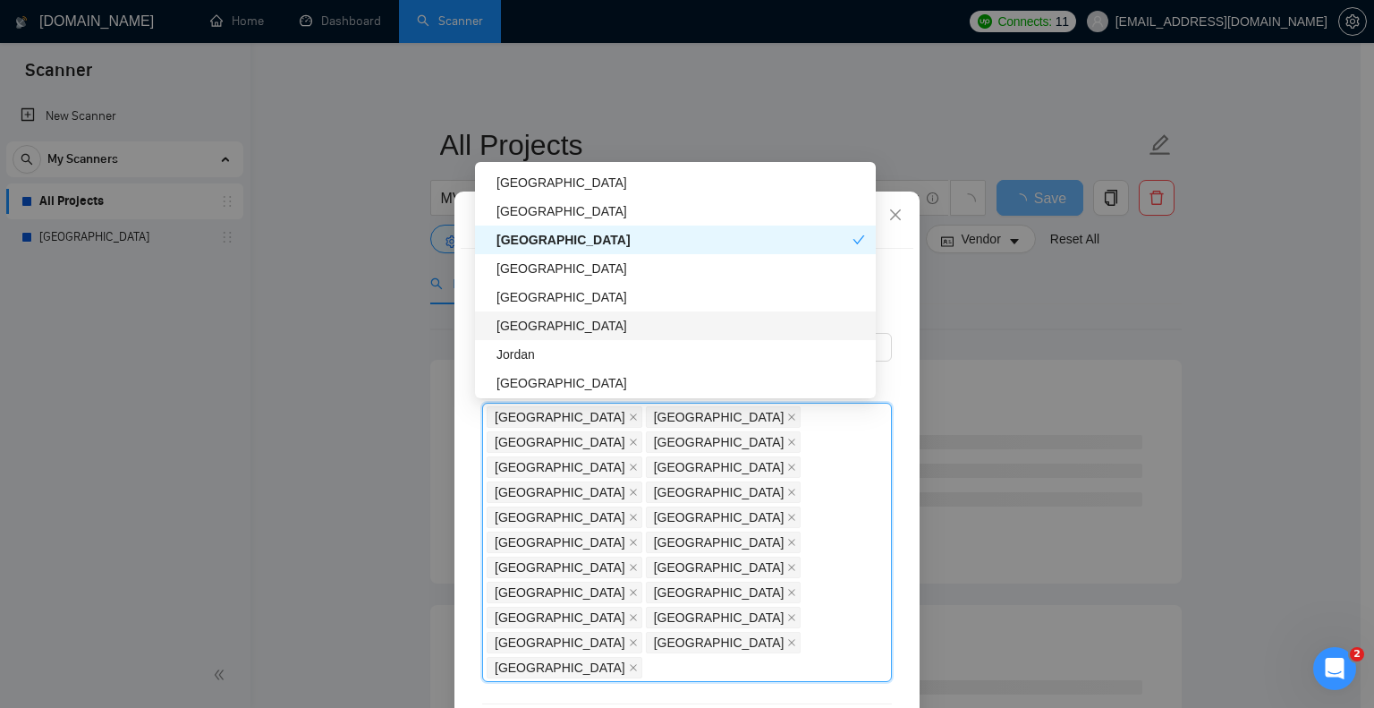
click at [583, 337] on div "[GEOGRAPHIC_DATA]" at bounding box center [675, 325] width 401 height 29
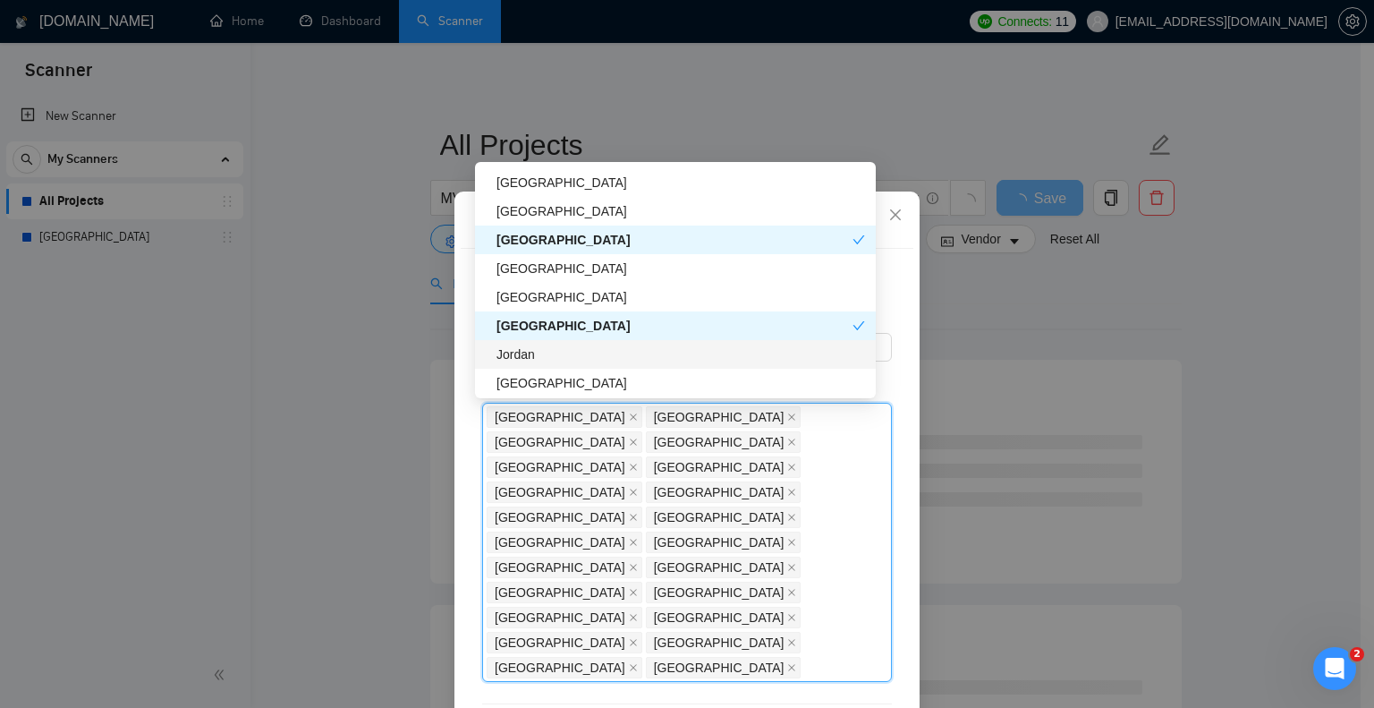
click at [579, 353] on div "Jordan" at bounding box center [681, 354] width 369 height 20
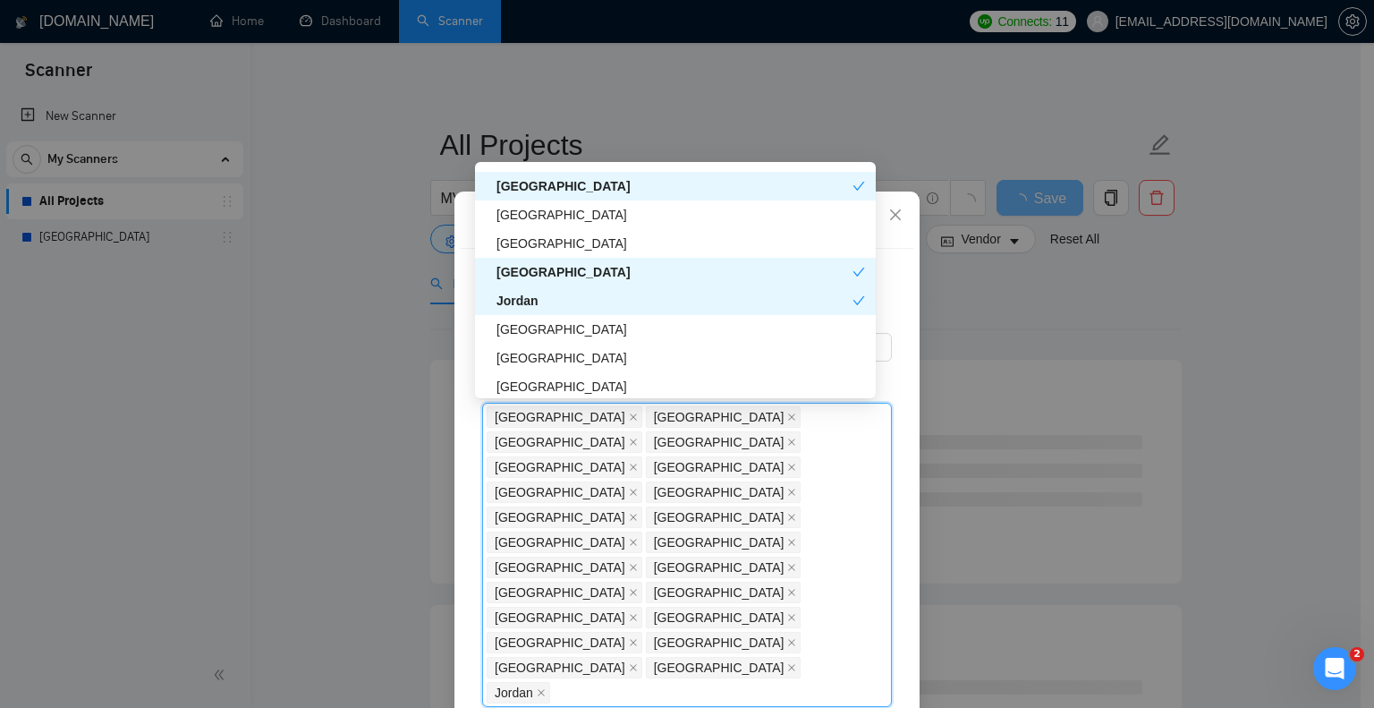
scroll to position [1597, 0]
drag, startPoint x: 579, startPoint y: 353, endPoint x: 579, endPoint y: 341, distance: 12.5
click at [579, 341] on div "[GEOGRAPHIC_DATA] [GEOGRAPHIC_DATA] [GEOGRAPHIC_DATA] [GEOGRAPHIC_DATA] [GEOGRA…" at bounding box center [675, 286] width 401 height 286
click at [579, 341] on div "[GEOGRAPHIC_DATA]" at bounding box center [675, 329] width 401 height 29
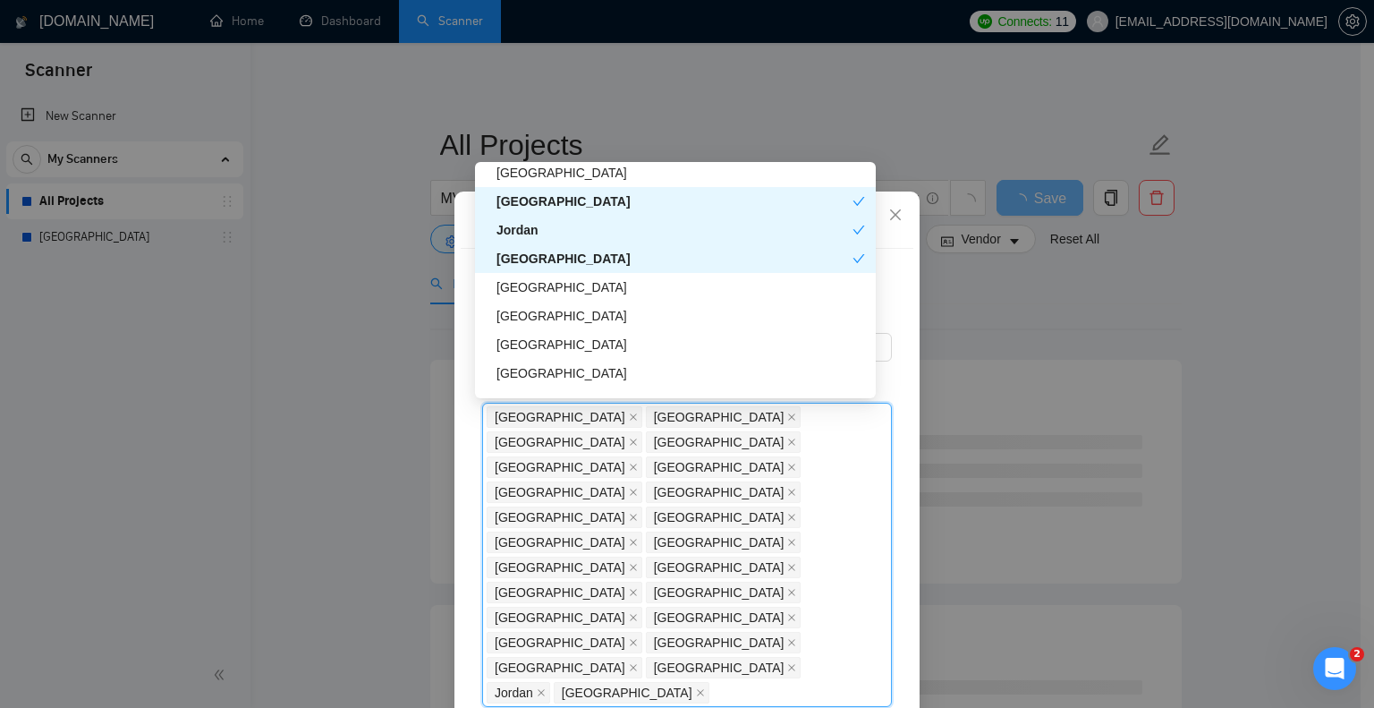
scroll to position [1672, 0]
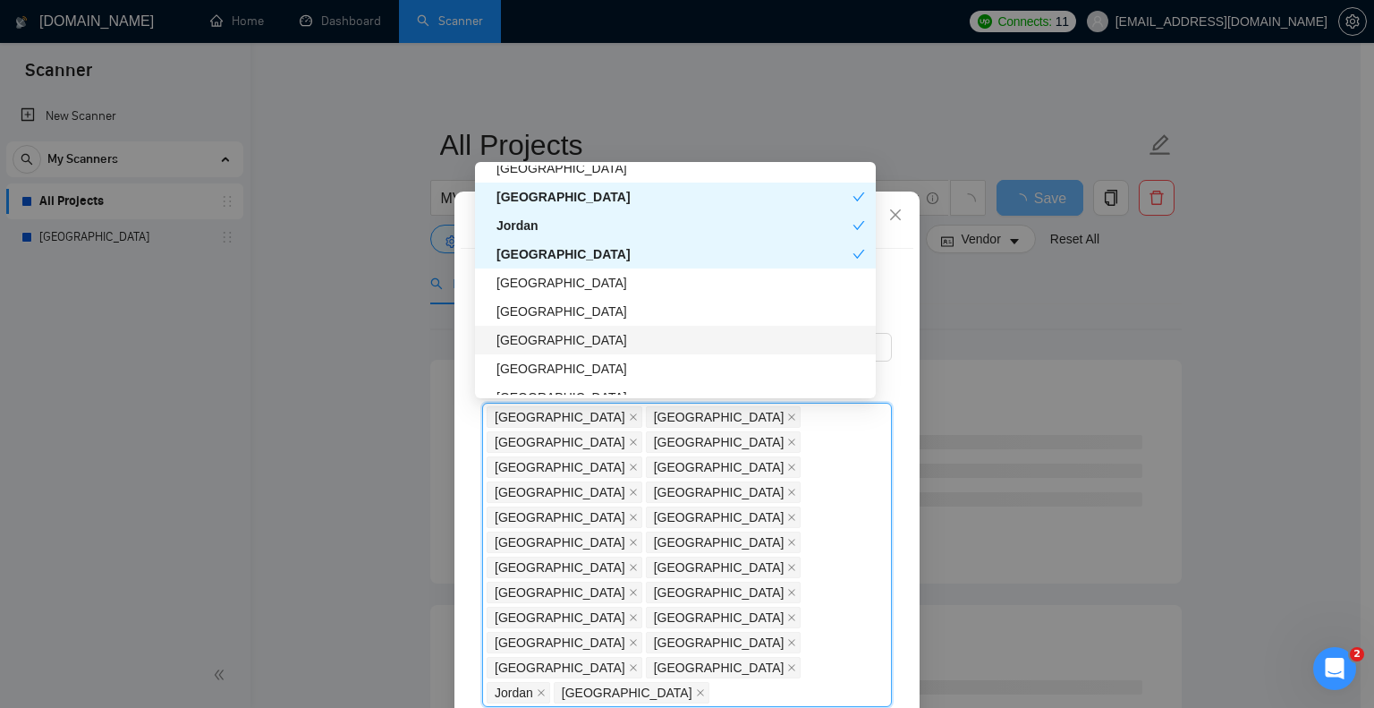
click at [579, 341] on div "[GEOGRAPHIC_DATA]" at bounding box center [681, 340] width 369 height 20
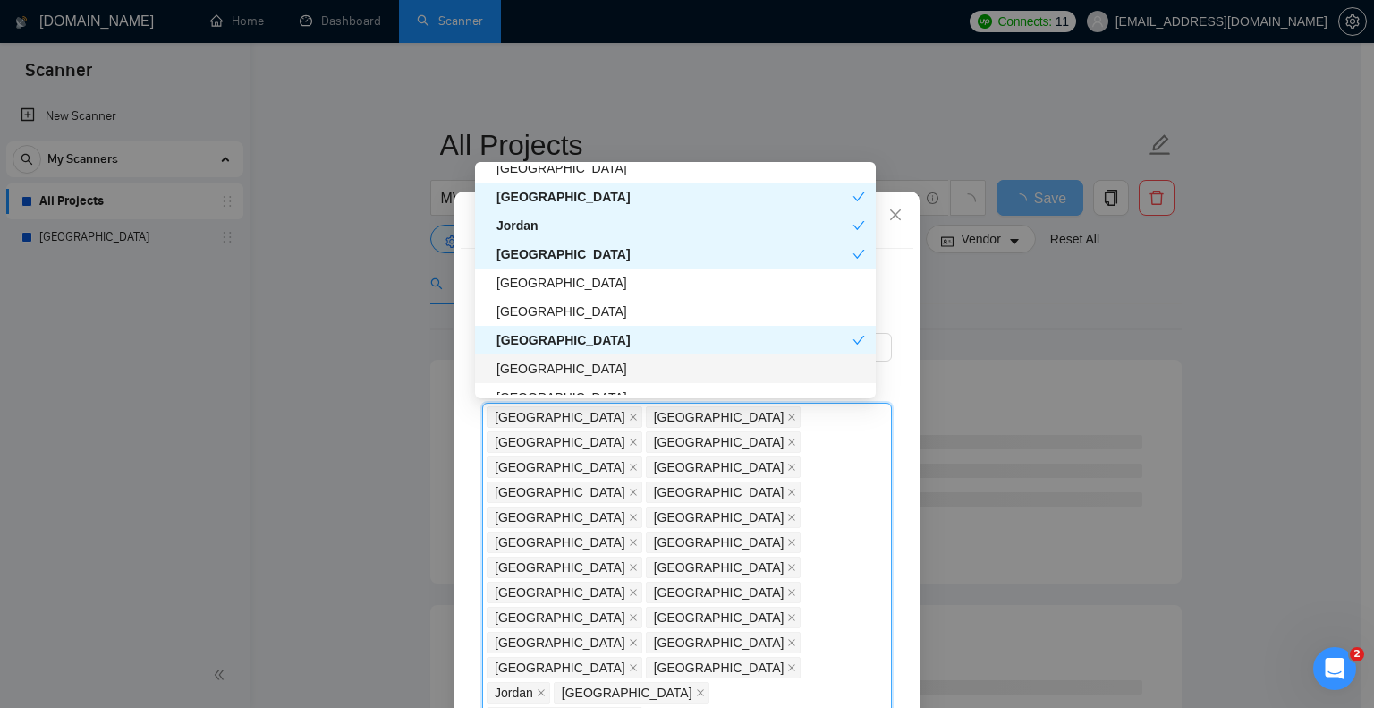
click at [573, 372] on div "[GEOGRAPHIC_DATA]" at bounding box center [681, 369] width 369 height 20
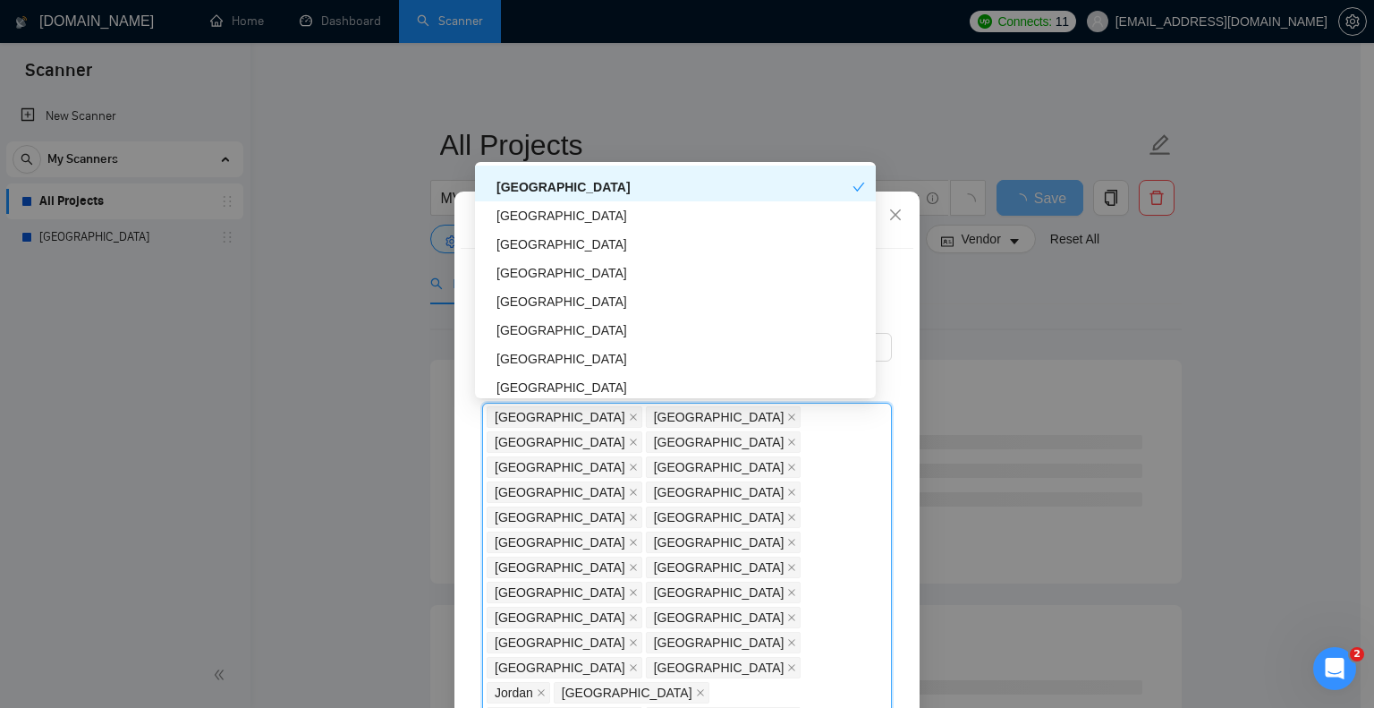
scroll to position [1854, 0]
click at [562, 237] on div "[GEOGRAPHIC_DATA]" at bounding box center [681, 244] width 369 height 20
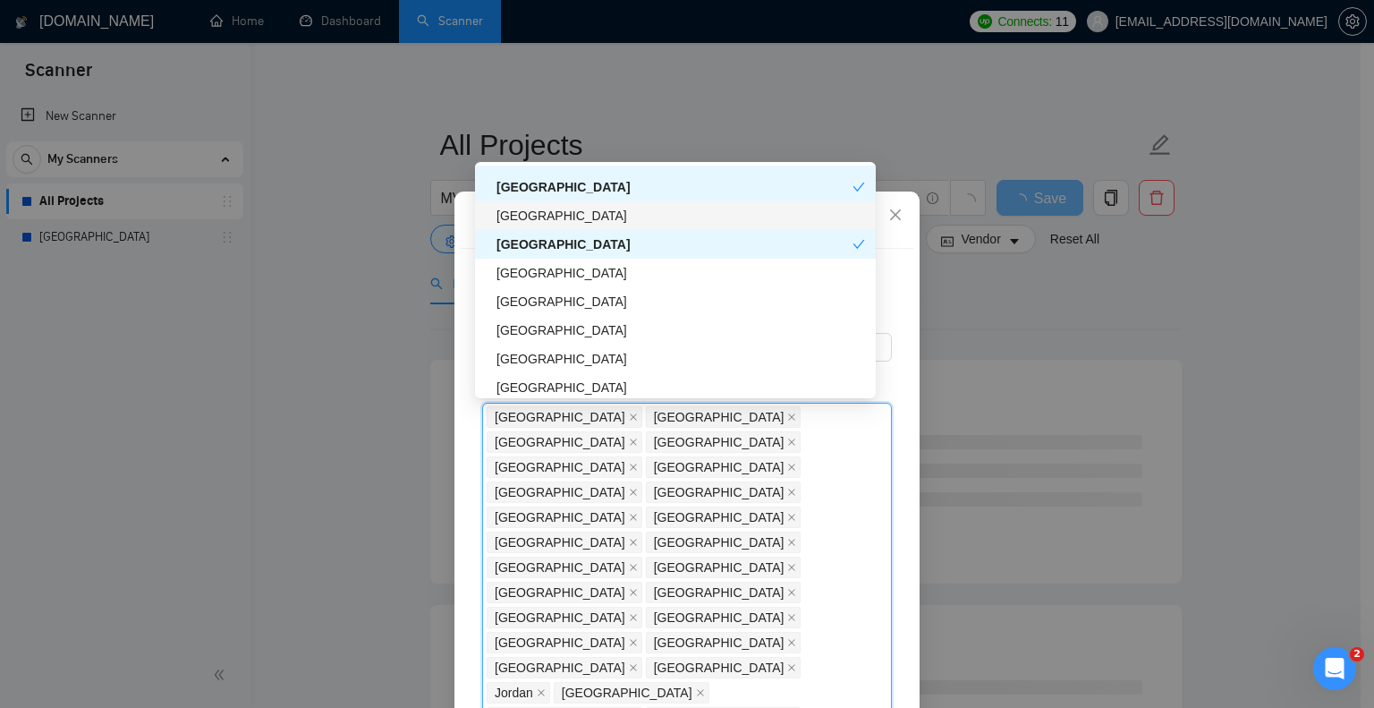
click at [558, 223] on div "[GEOGRAPHIC_DATA]" at bounding box center [681, 216] width 369 height 20
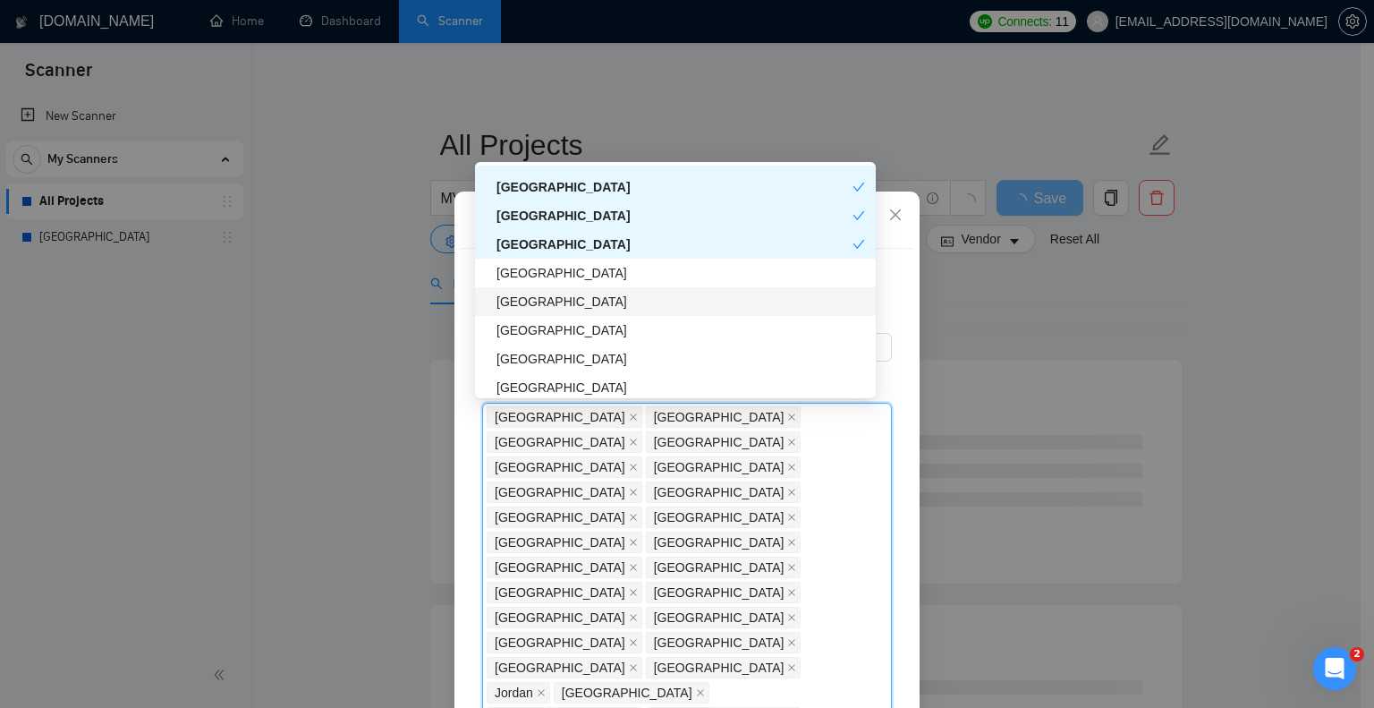
click at [580, 296] on div "[GEOGRAPHIC_DATA]" at bounding box center [681, 302] width 369 height 20
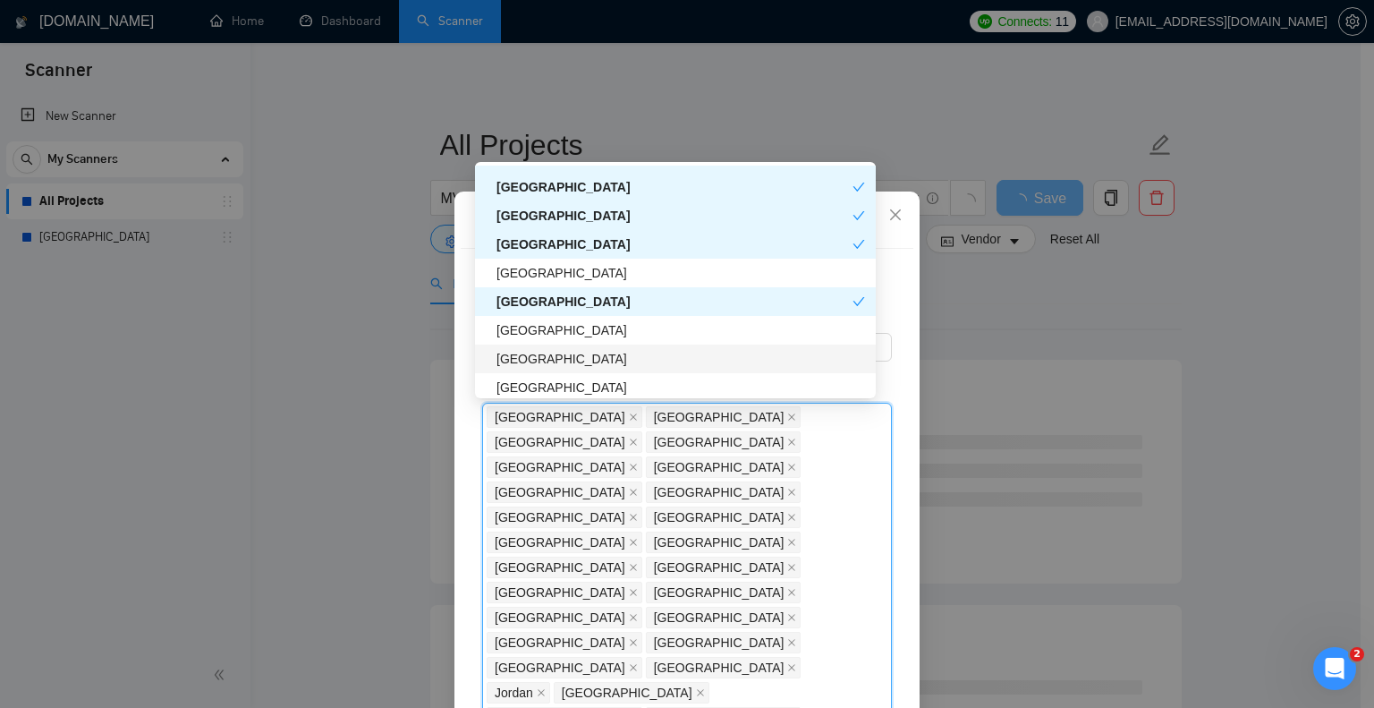
click at [595, 366] on div "[GEOGRAPHIC_DATA]" at bounding box center [681, 359] width 369 height 20
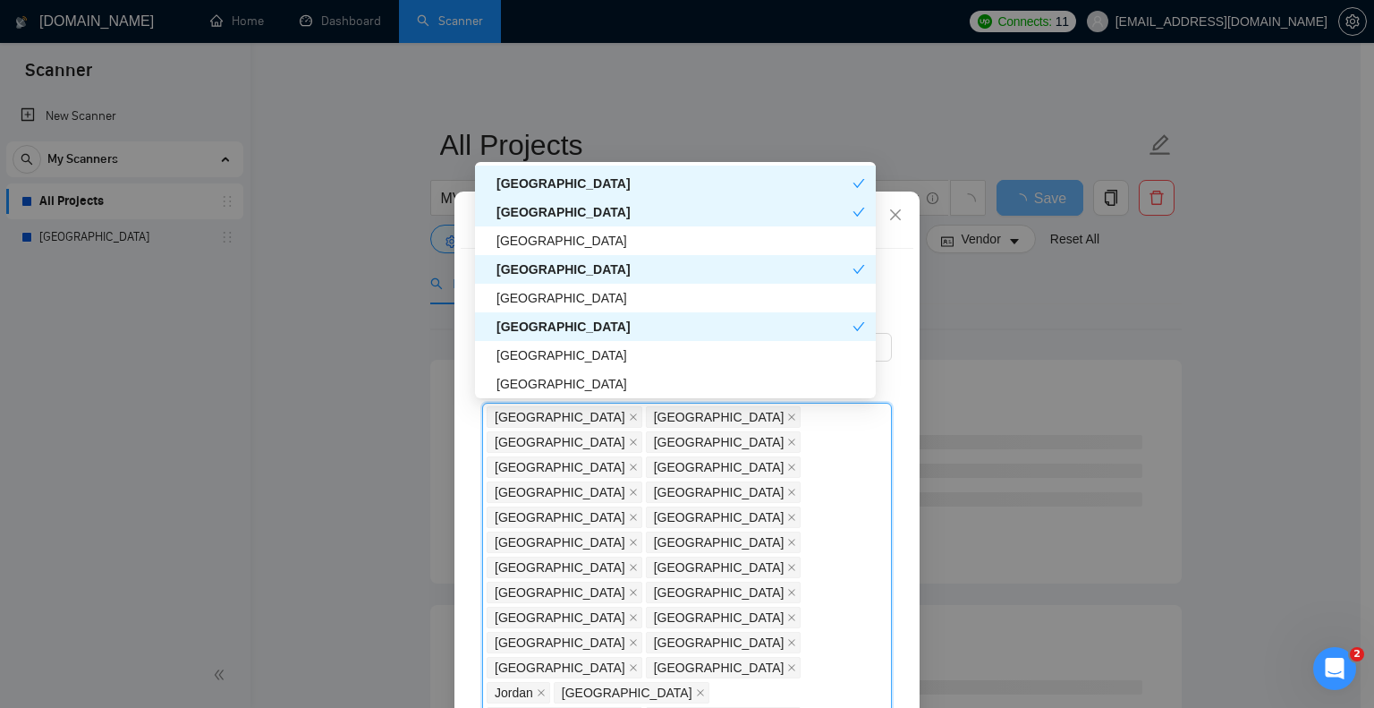
scroll to position [1893, 0]
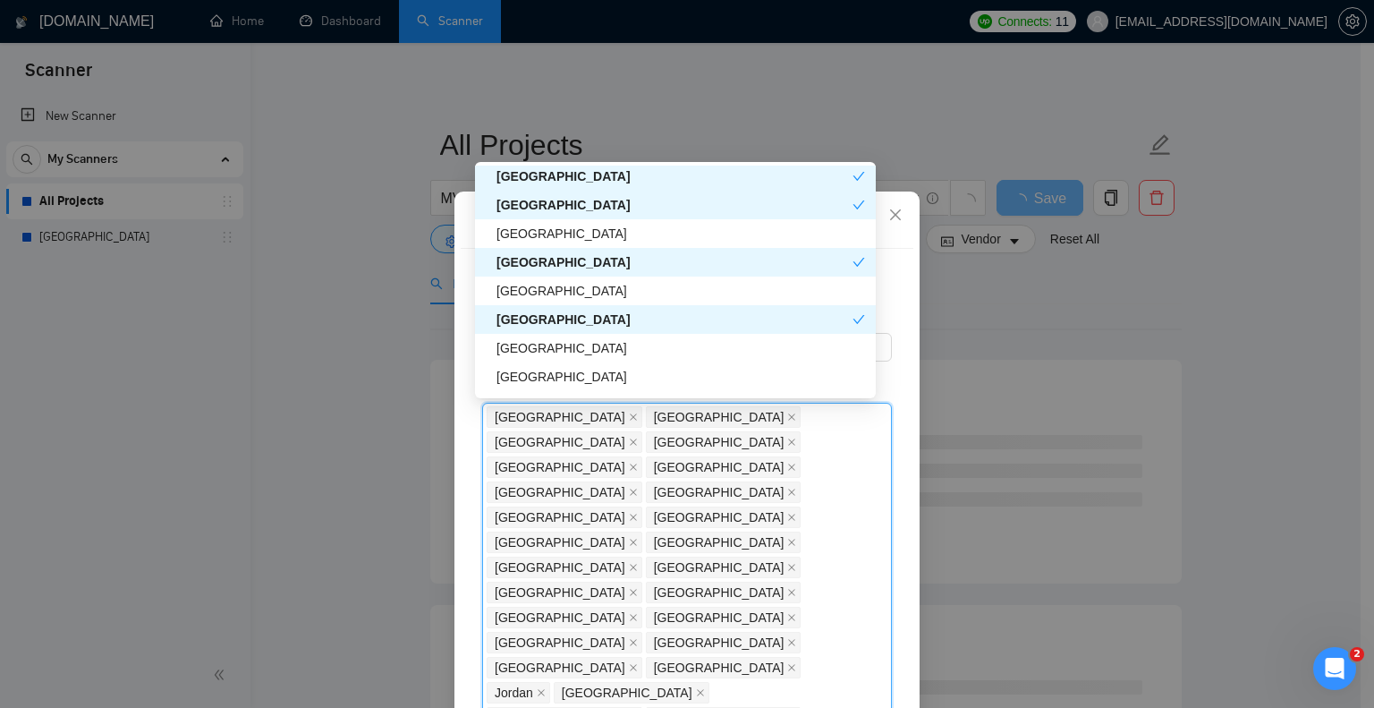
click at [595, 367] on div "[GEOGRAPHIC_DATA]" at bounding box center [681, 377] width 369 height 20
click at [590, 376] on div "[GEOGRAPHIC_DATA]" at bounding box center [675, 377] width 356 height 20
click at [588, 353] on div "[GEOGRAPHIC_DATA]" at bounding box center [681, 348] width 369 height 20
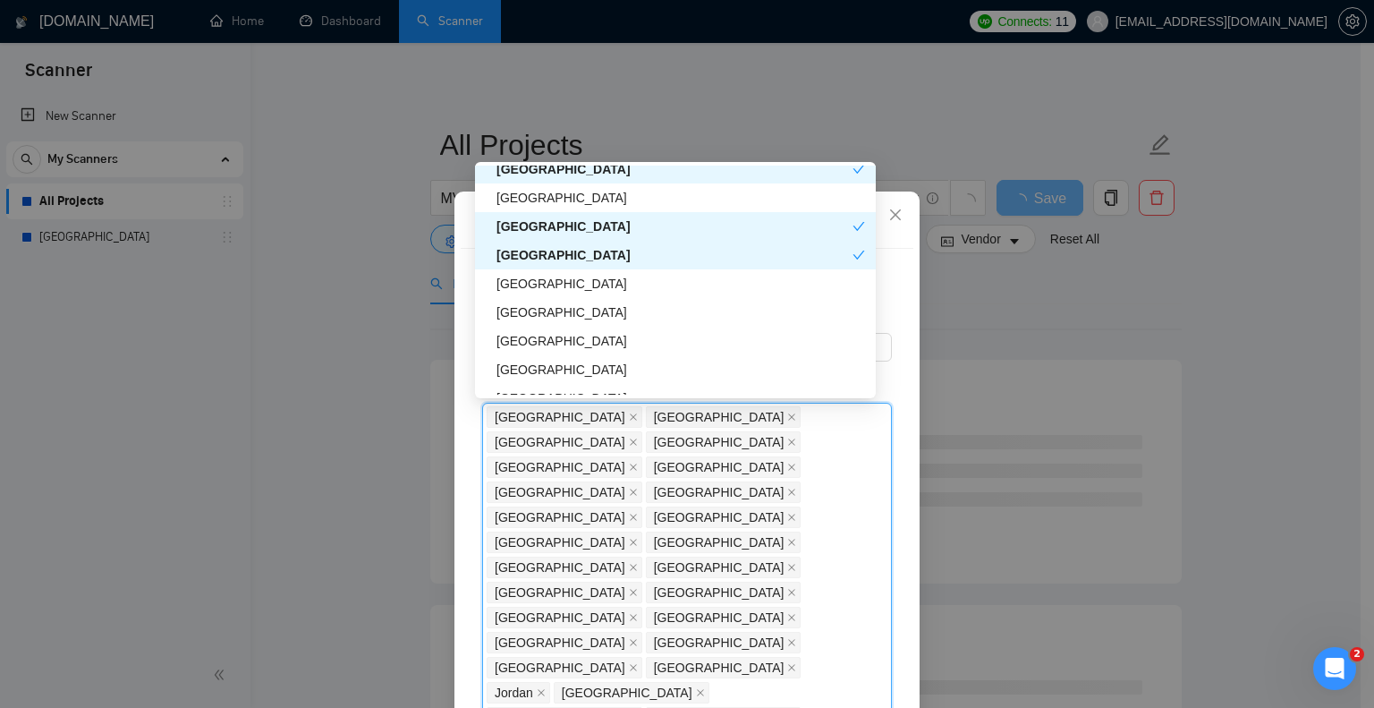
scroll to position [1989, 0]
click at [584, 307] on div "[GEOGRAPHIC_DATA]" at bounding box center [681, 310] width 369 height 20
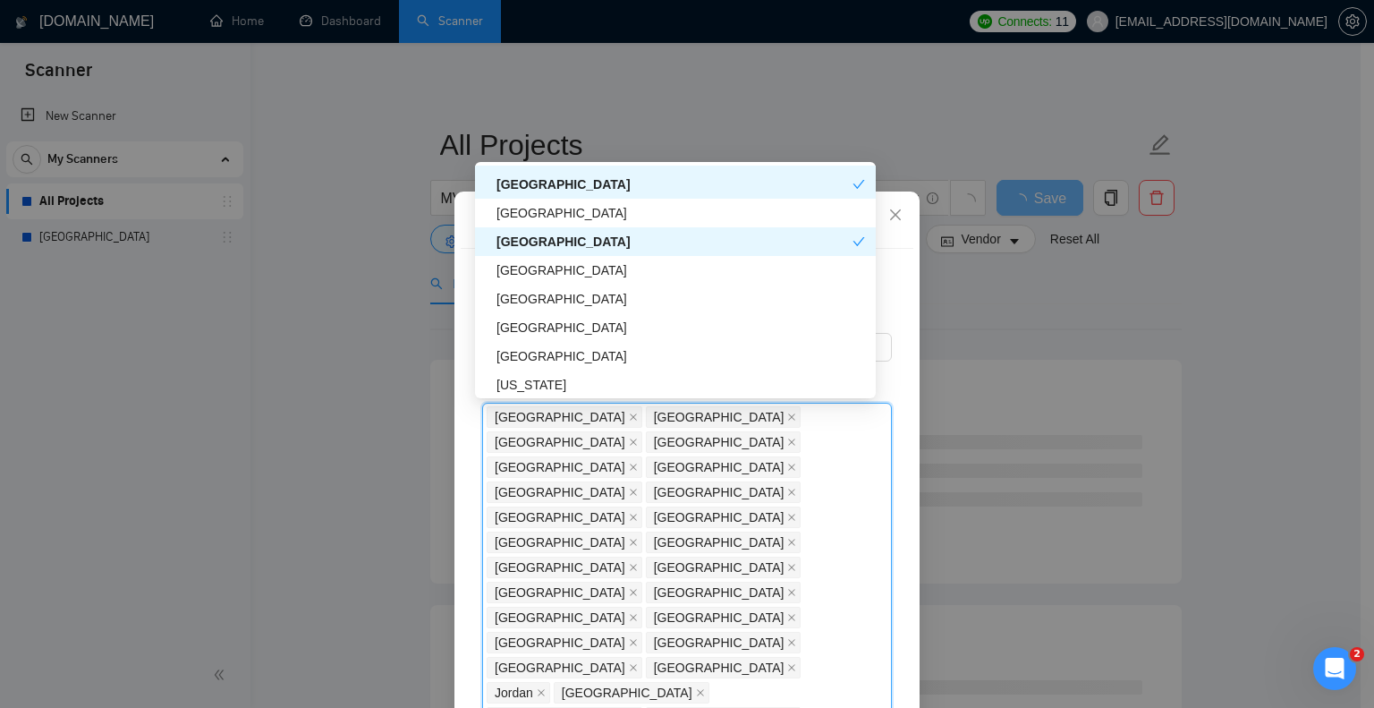
scroll to position [2058, 0]
click at [596, 281] on div "[GEOGRAPHIC_DATA]" at bounding box center [675, 269] width 401 height 29
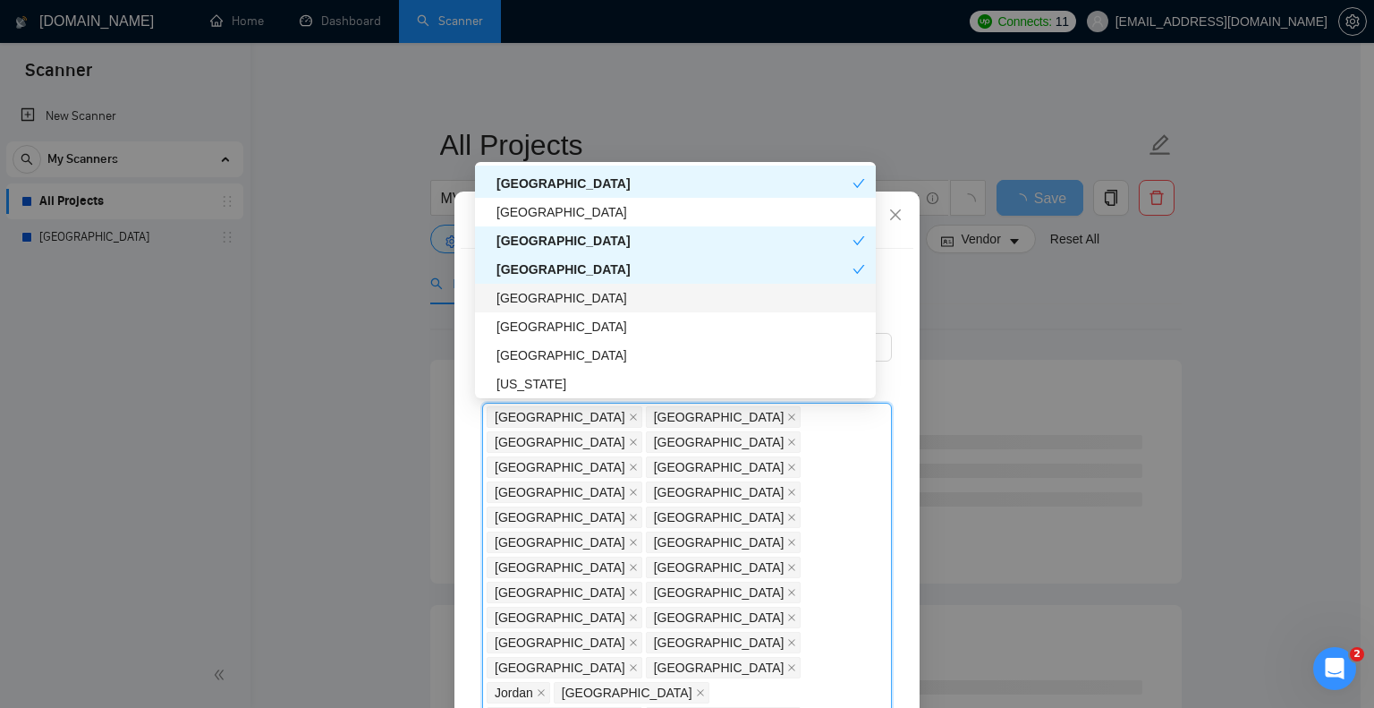
click at [594, 292] on div "[GEOGRAPHIC_DATA]" at bounding box center [681, 298] width 369 height 20
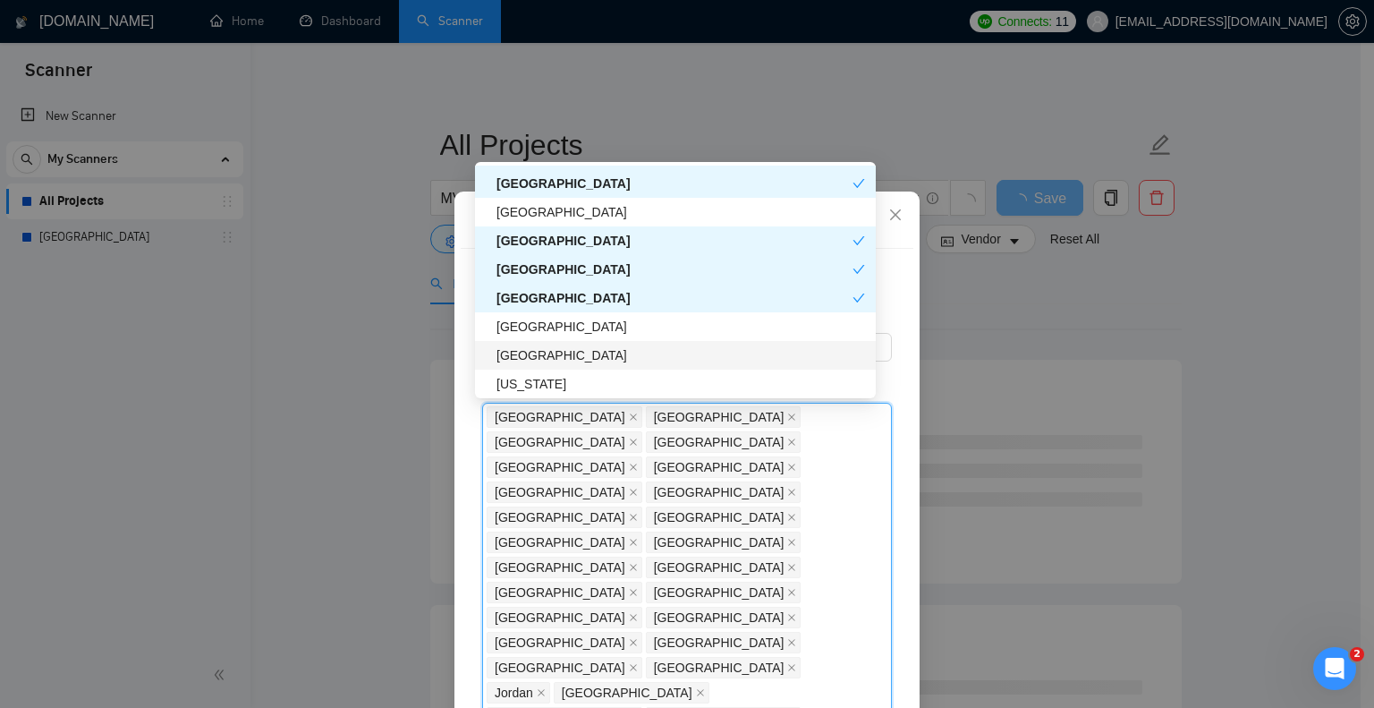
click at [604, 360] on div "[GEOGRAPHIC_DATA]" at bounding box center [681, 355] width 369 height 20
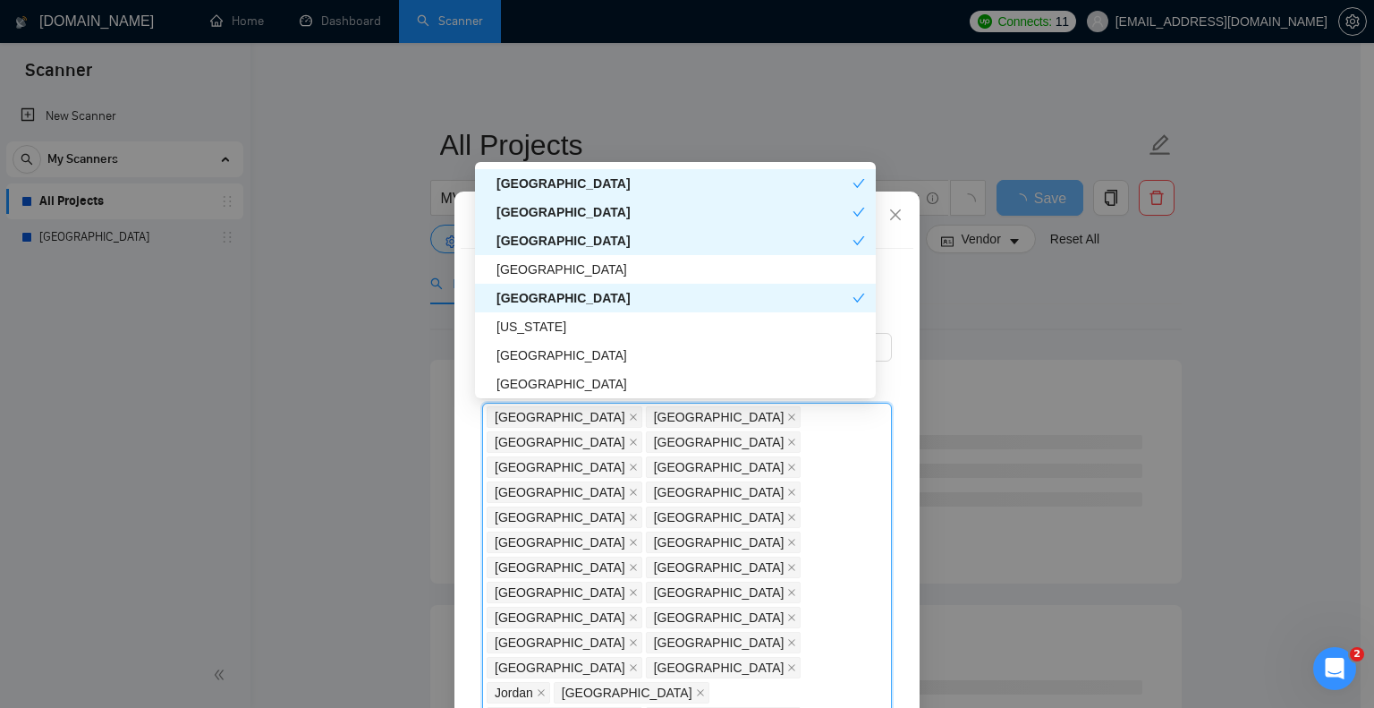
scroll to position [2114, 0]
click at [604, 360] on div "[GEOGRAPHIC_DATA]" at bounding box center [681, 356] width 369 height 20
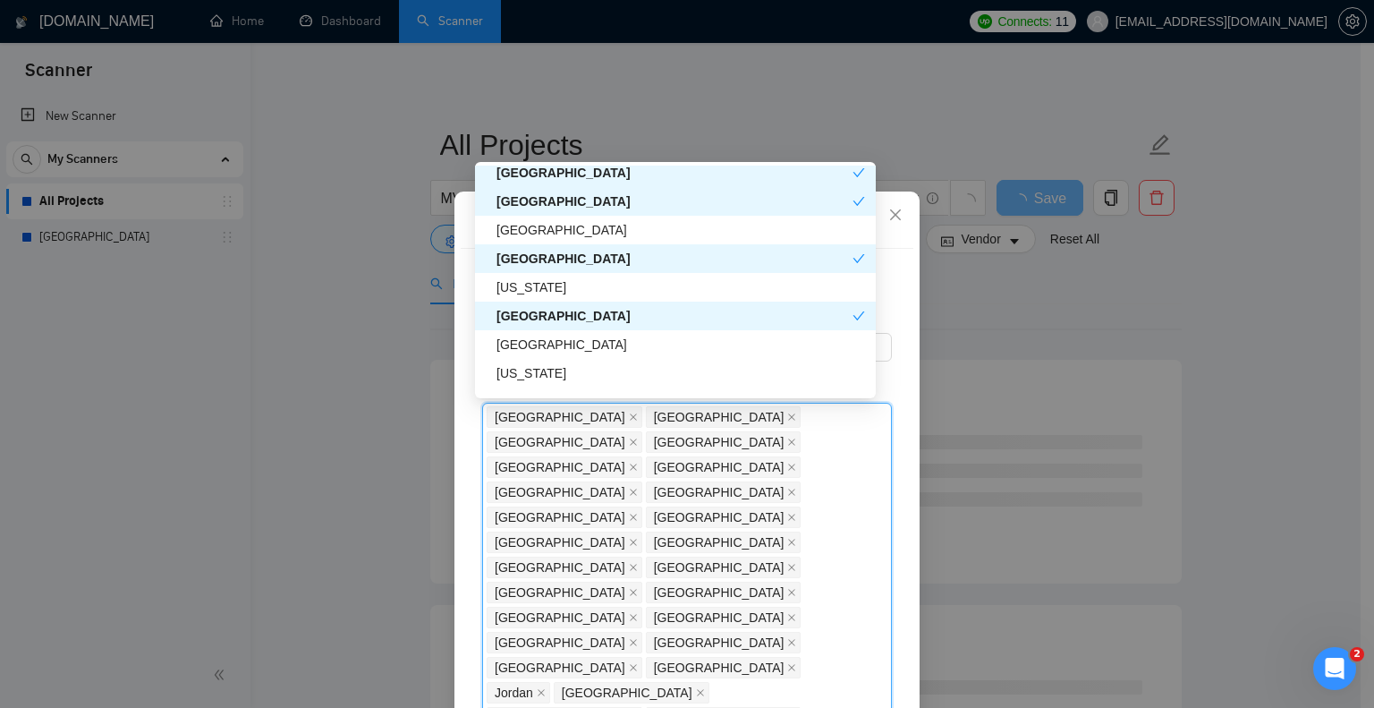
scroll to position [2154, 0]
click at [604, 360] on div "[US_STATE]" at bounding box center [675, 373] width 401 height 29
click at [604, 351] on div "[GEOGRAPHIC_DATA]" at bounding box center [681, 345] width 369 height 20
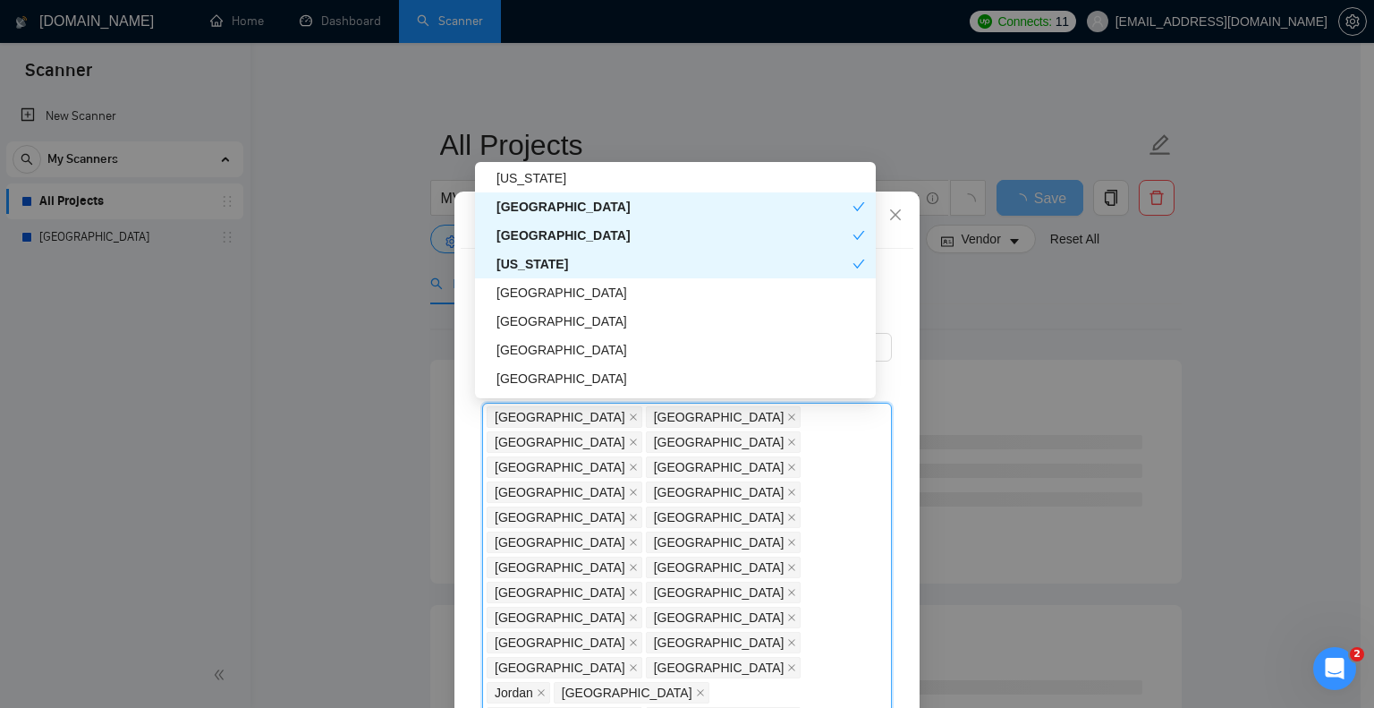
scroll to position [2263, 0]
click at [616, 357] on div "[GEOGRAPHIC_DATA]" at bounding box center [681, 350] width 369 height 20
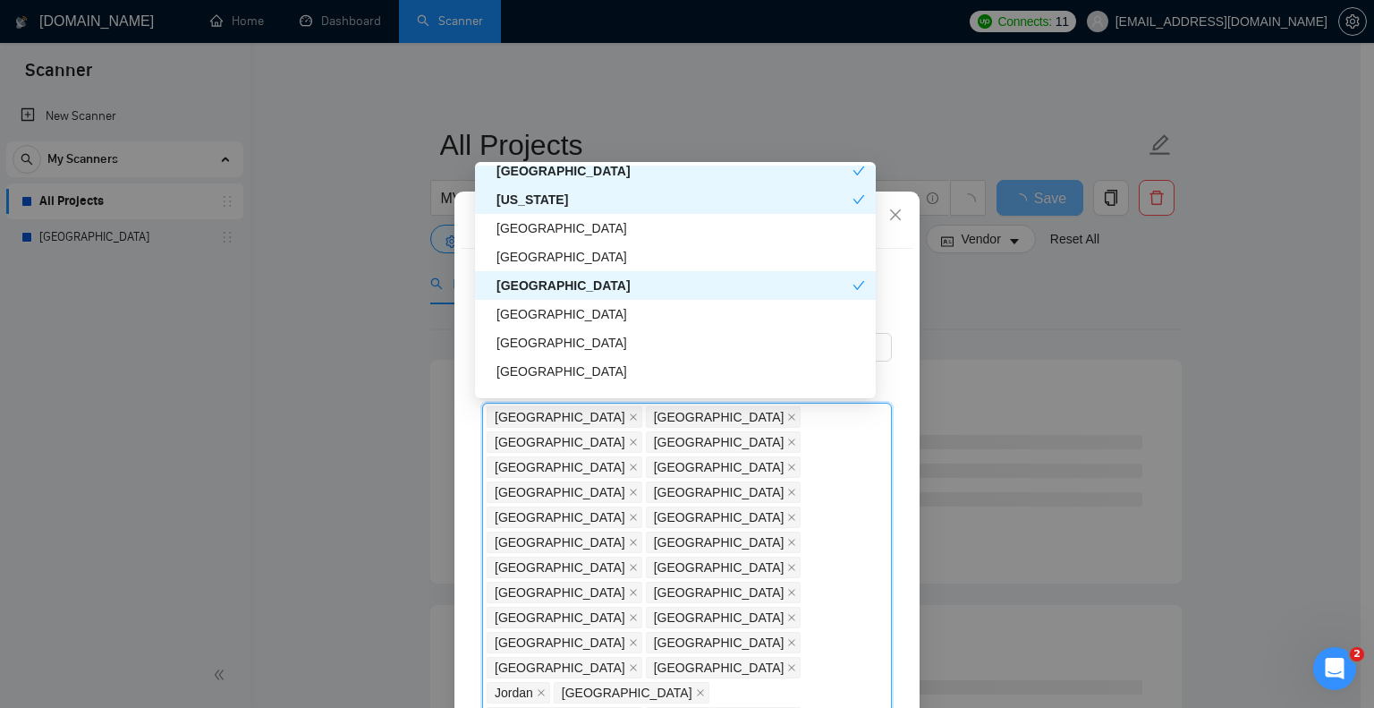
scroll to position [2329, 0]
click at [597, 322] on div "[GEOGRAPHIC_DATA]" at bounding box center [681, 313] width 369 height 20
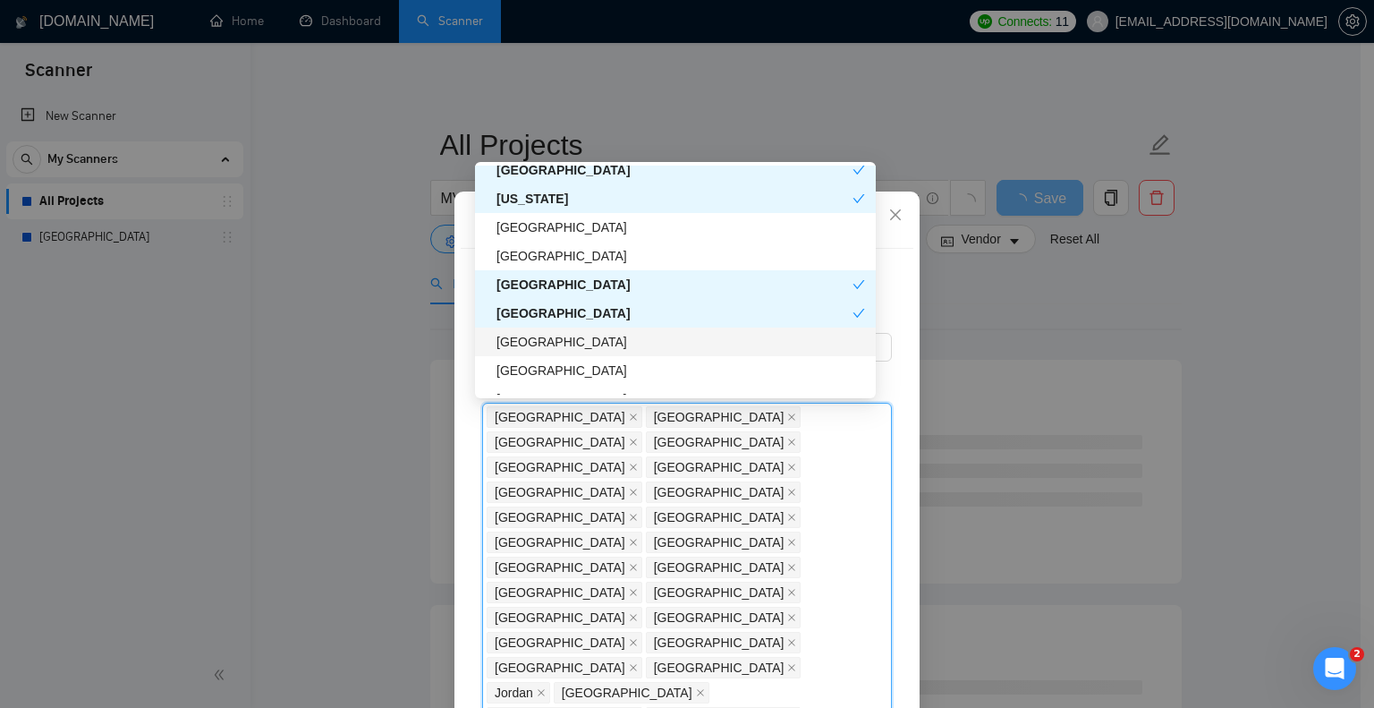
click at [597, 335] on div "[GEOGRAPHIC_DATA]" at bounding box center [681, 342] width 369 height 20
click at [602, 369] on div "[GEOGRAPHIC_DATA]" at bounding box center [681, 371] width 369 height 20
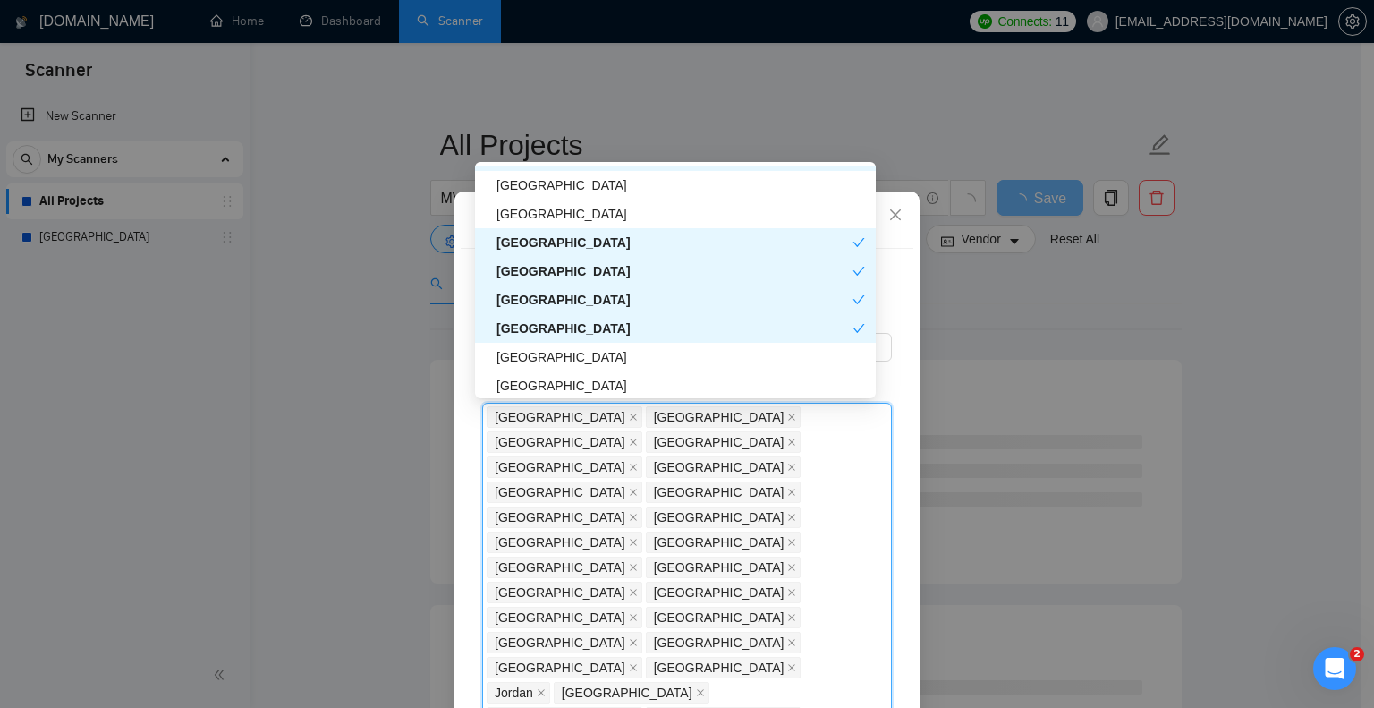
scroll to position [2373, 0]
click at [602, 369] on div "[GEOGRAPHIC_DATA]" at bounding box center [675, 383] width 401 height 29
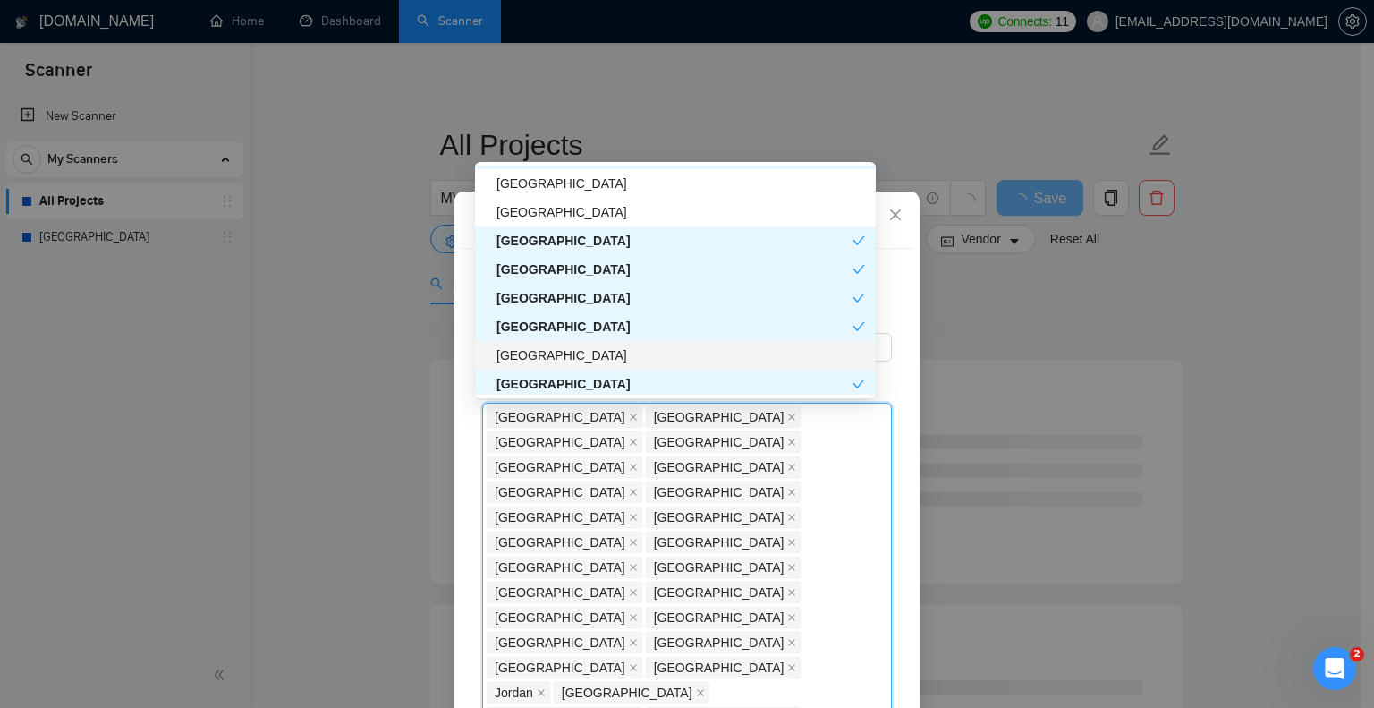
click at [598, 353] on div "[GEOGRAPHIC_DATA]" at bounding box center [681, 355] width 369 height 20
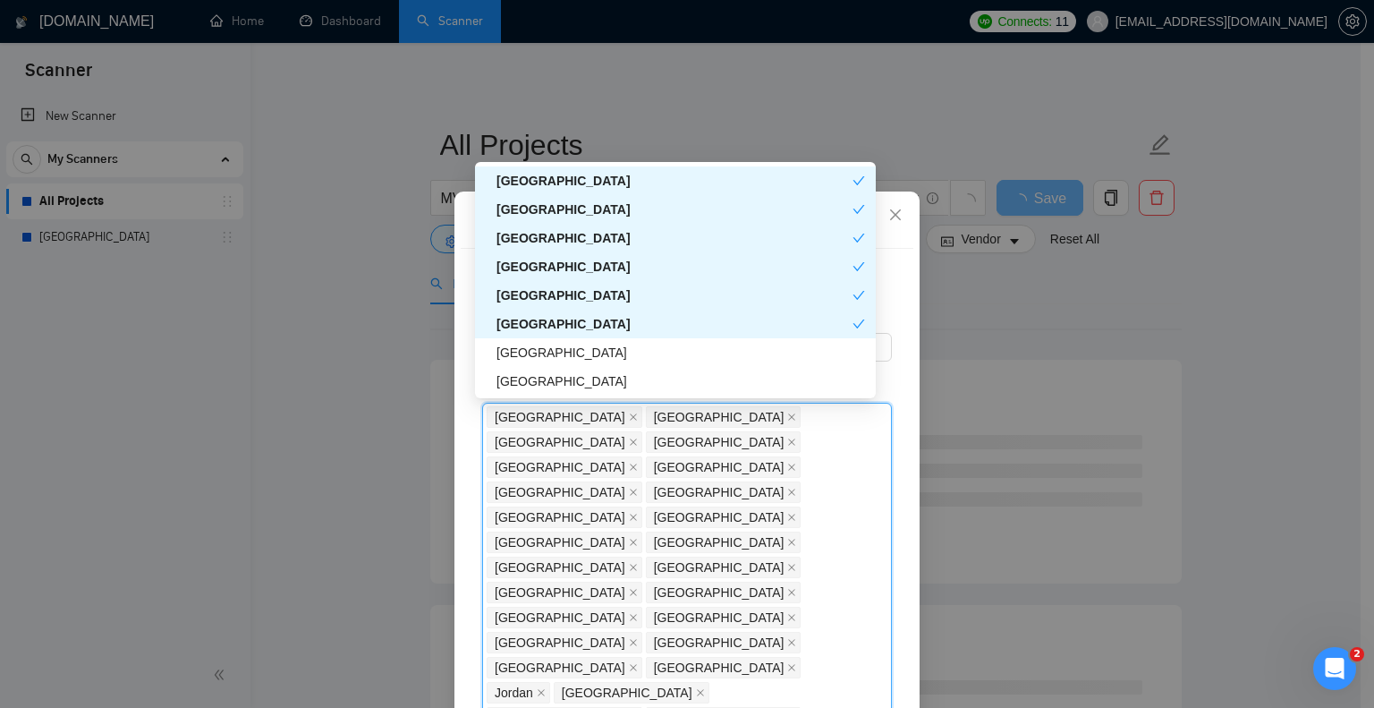
scroll to position [2433, 0]
click at [591, 324] on div "[GEOGRAPHIC_DATA]" at bounding box center [675, 323] width 356 height 20
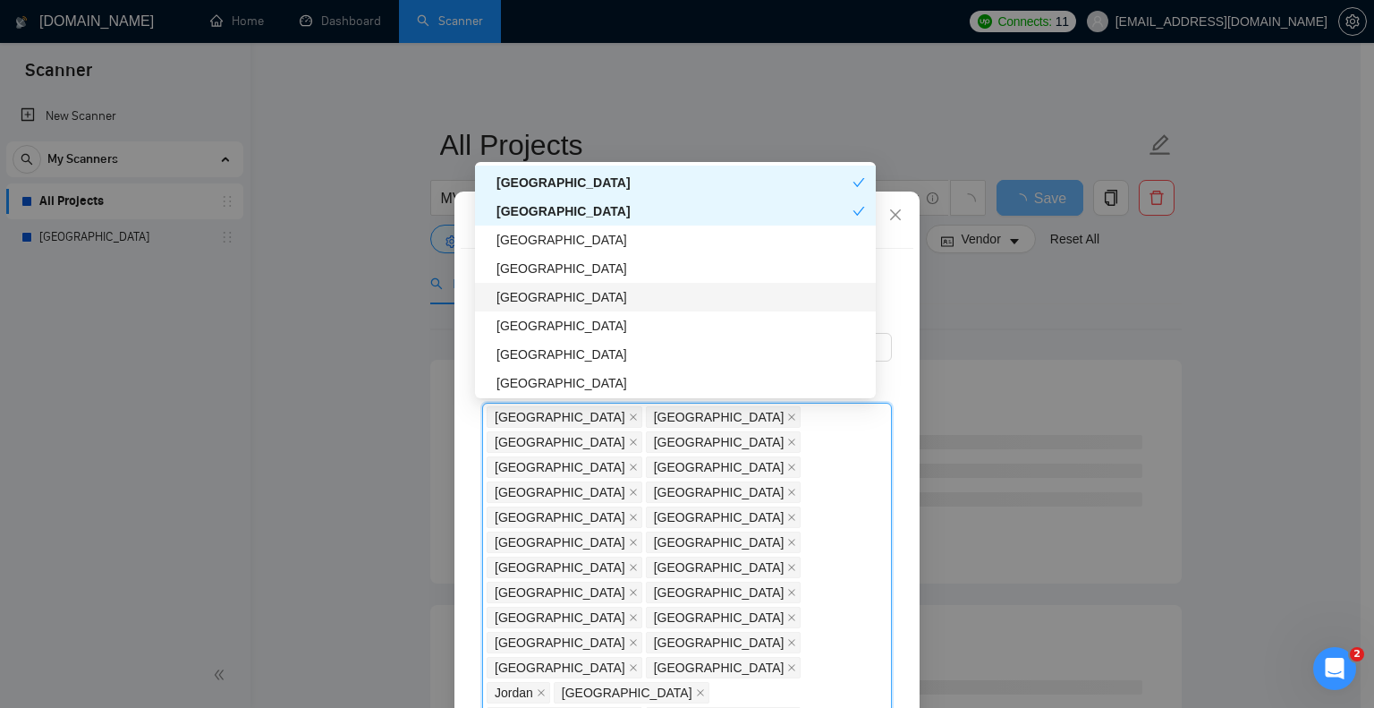
scroll to position [2523, 0]
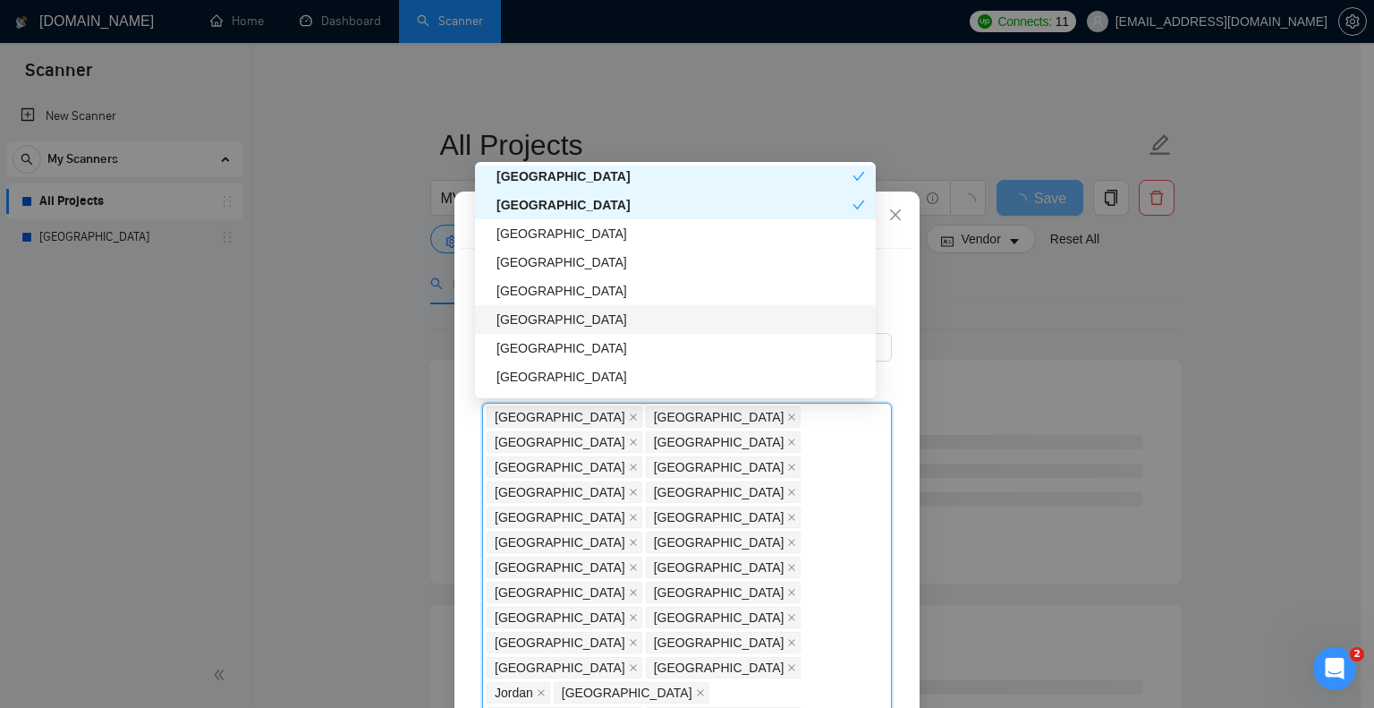
click at [660, 314] on div "[GEOGRAPHIC_DATA]" at bounding box center [681, 320] width 369 height 20
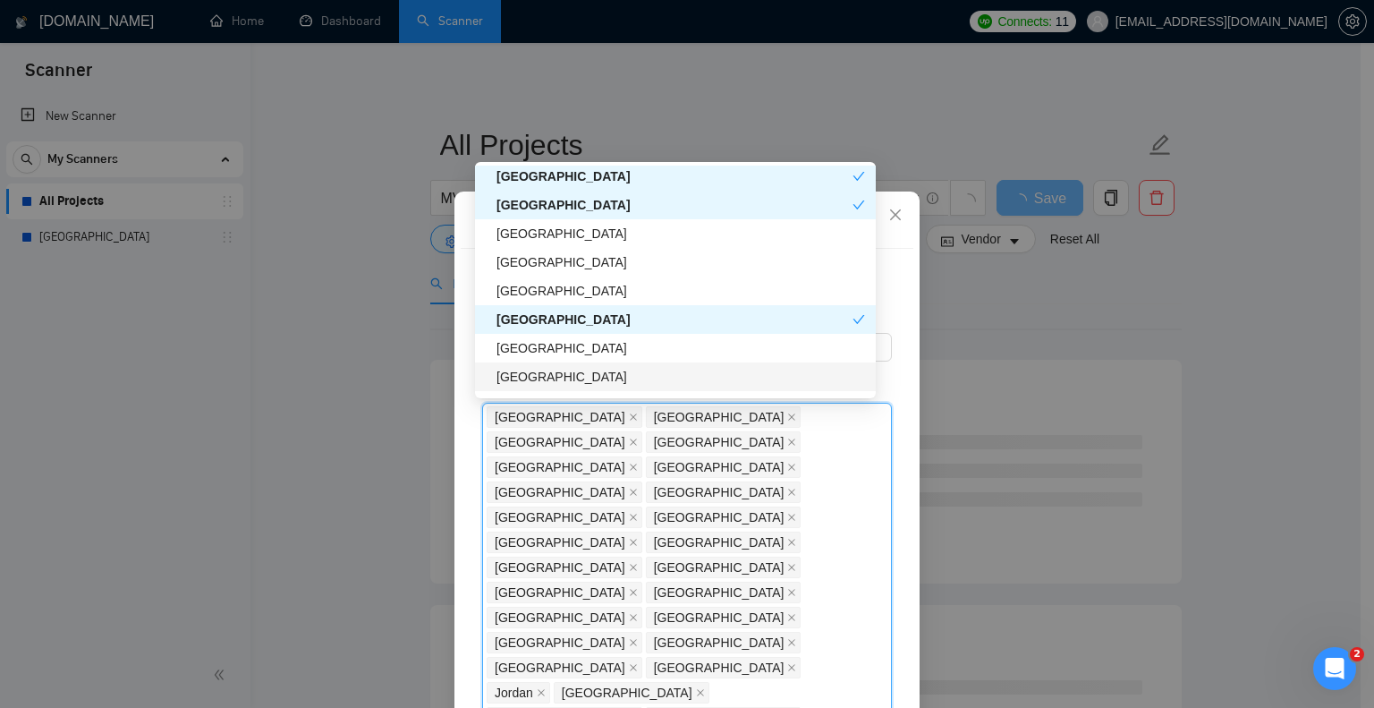
click at [655, 367] on div "[GEOGRAPHIC_DATA]" at bounding box center [681, 377] width 369 height 20
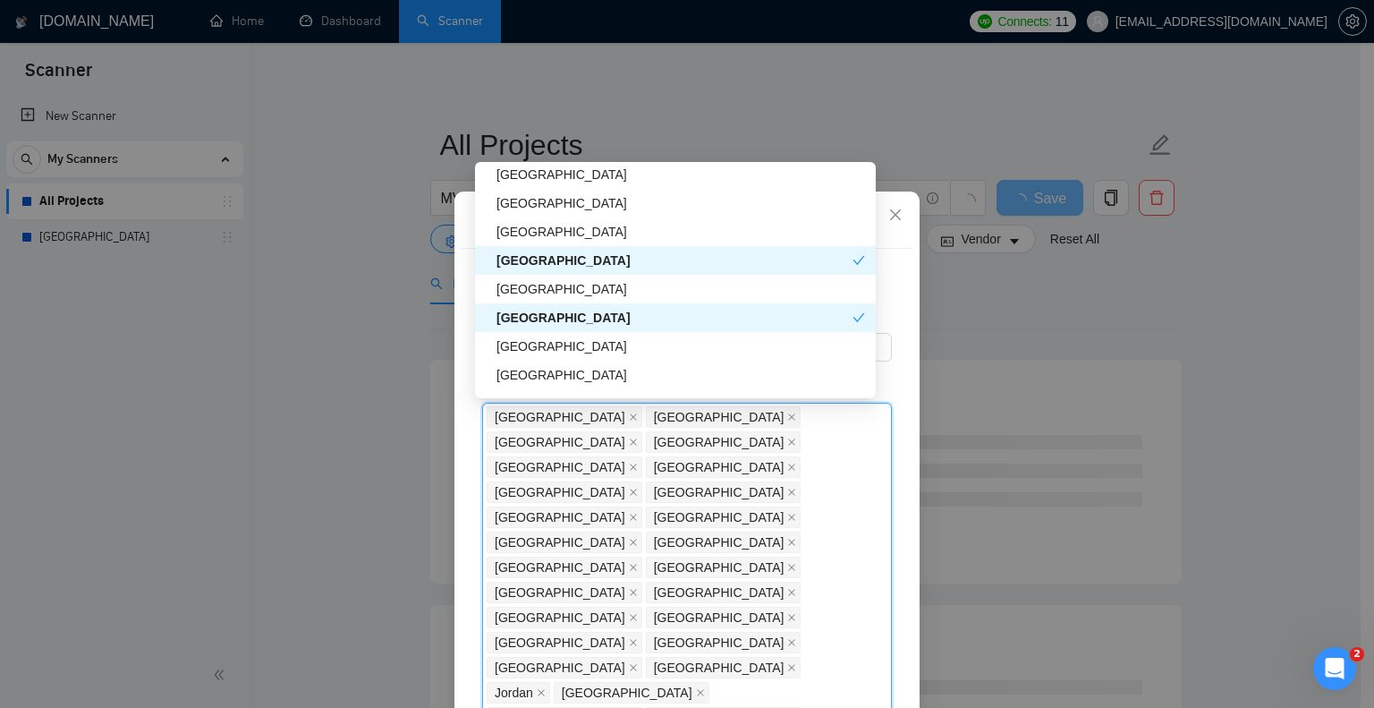
scroll to position [2615, 0]
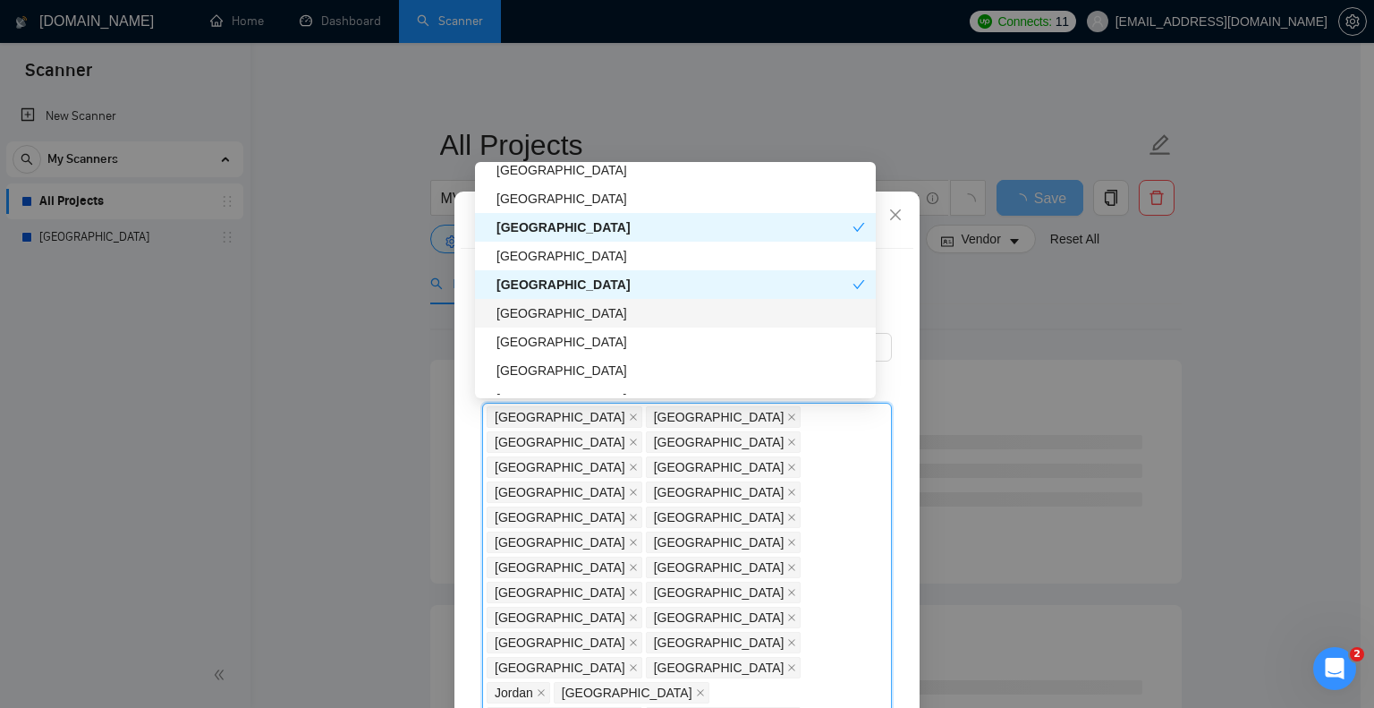
click at [647, 320] on div "[GEOGRAPHIC_DATA]" at bounding box center [681, 313] width 369 height 20
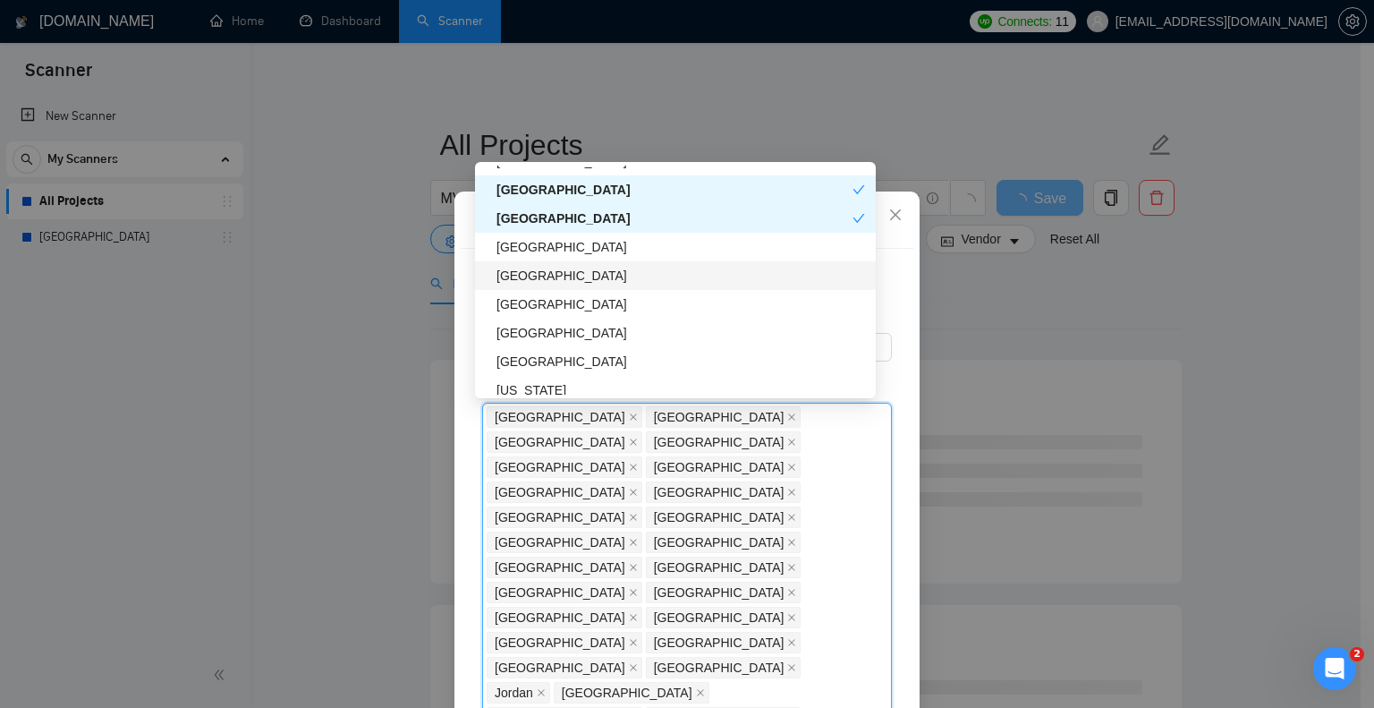
scroll to position [2720, 0]
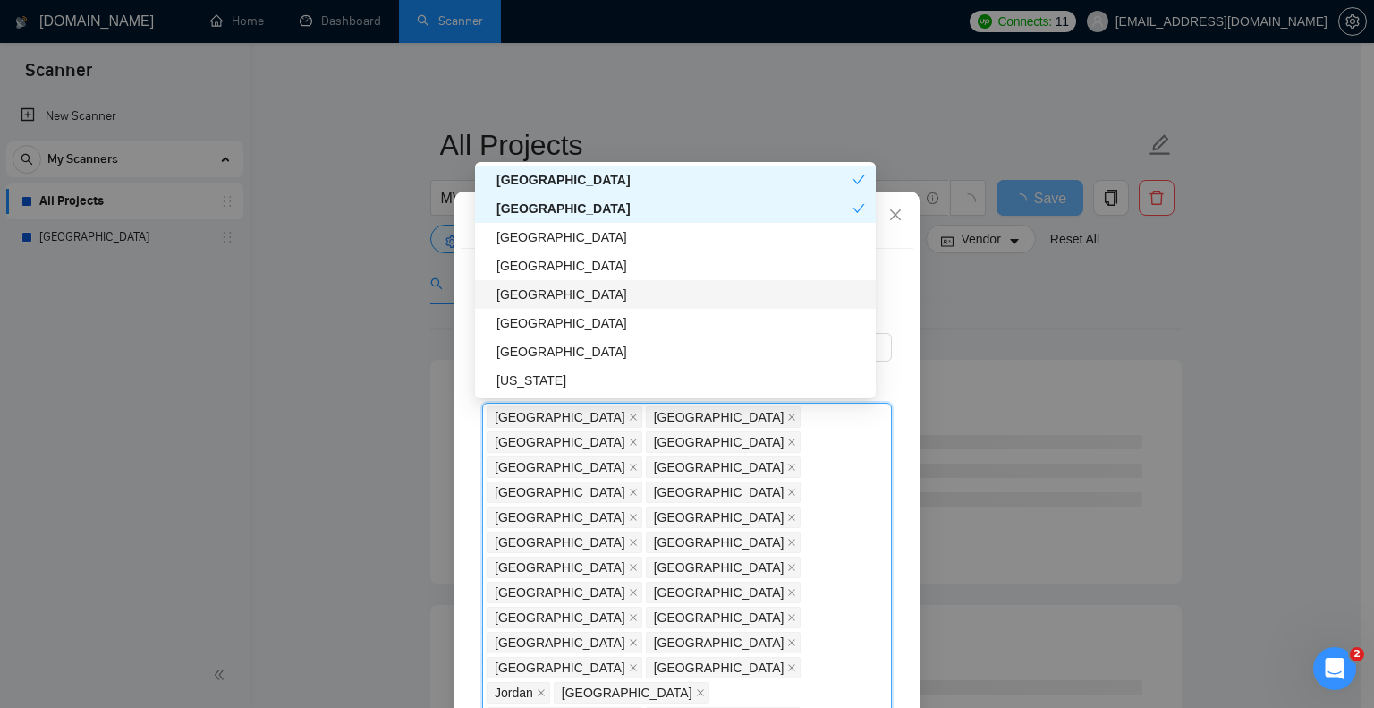
click at [609, 301] on div "[GEOGRAPHIC_DATA]" at bounding box center [681, 295] width 369 height 20
click at [609, 310] on div "[GEOGRAPHIC_DATA]" at bounding box center [675, 323] width 401 height 29
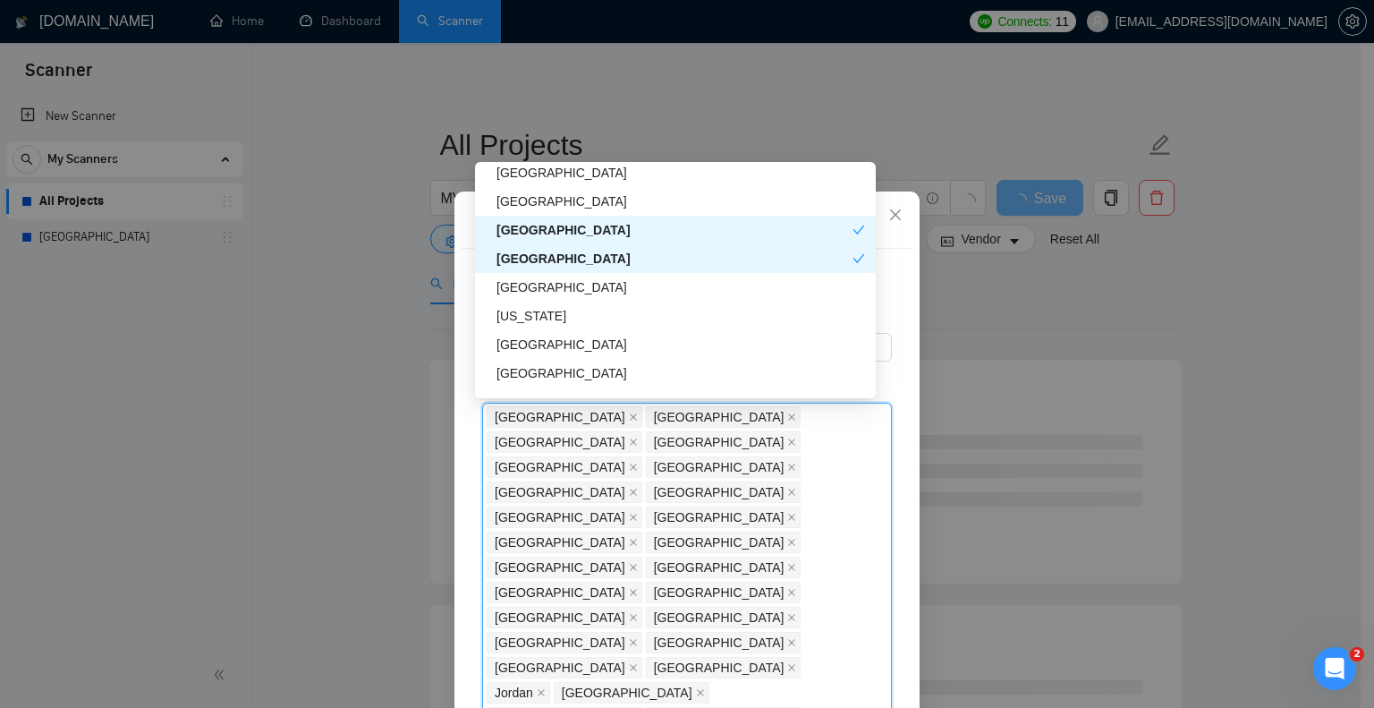
scroll to position [2787, 0]
click at [609, 310] on div "[US_STATE]" at bounding box center [681, 313] width 369 height 20
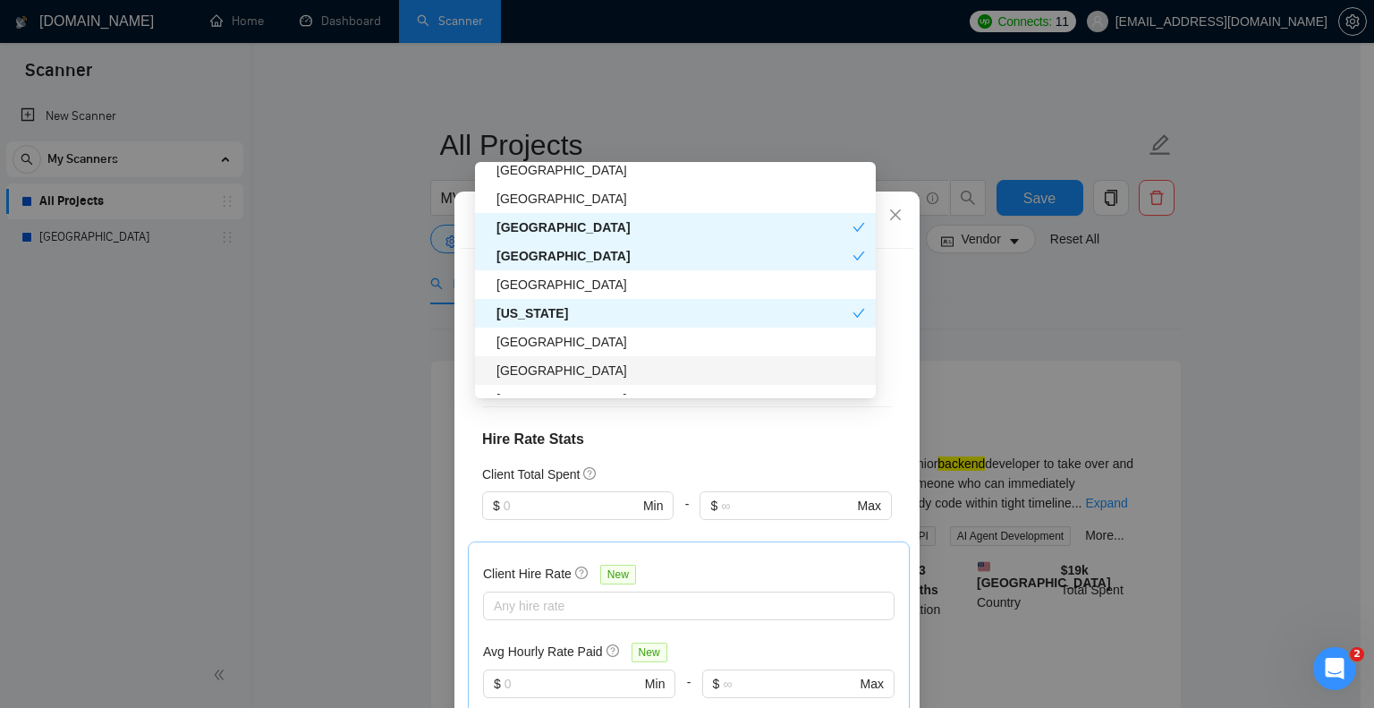
scroll to position [115, 0]
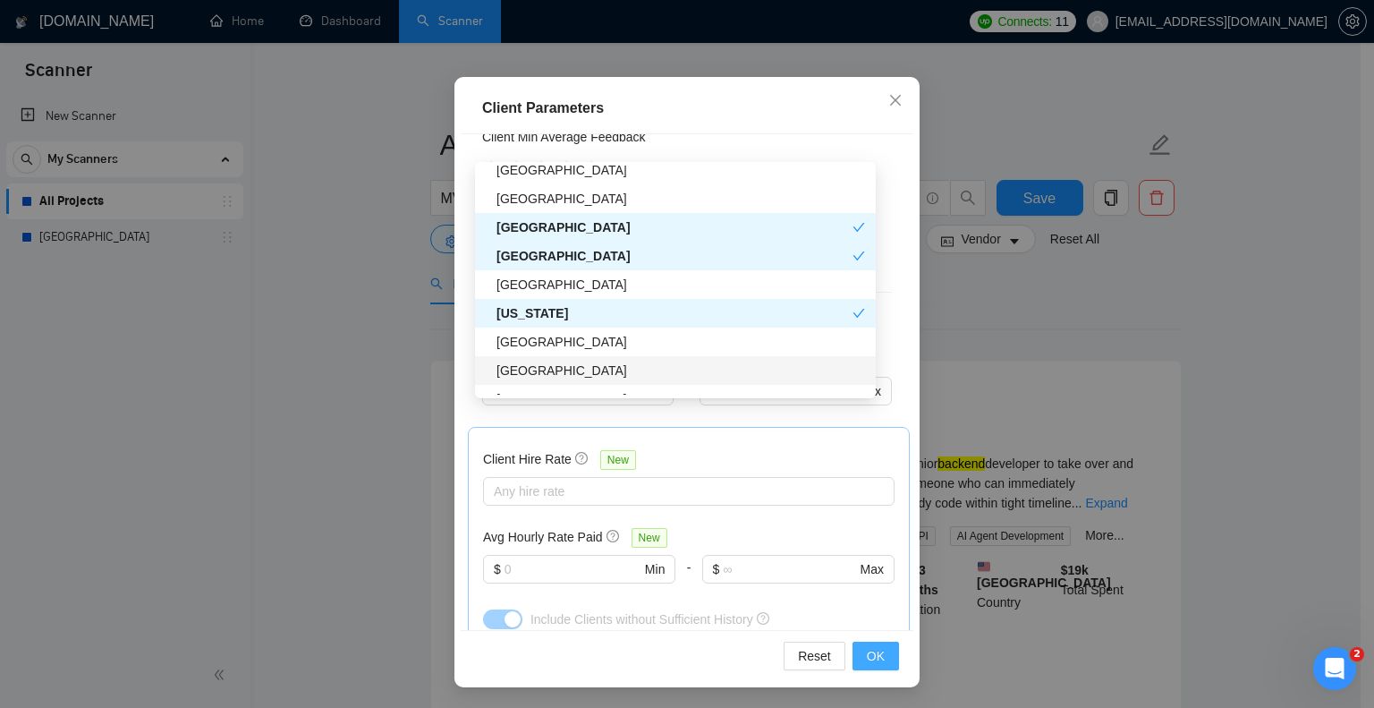
click at [867, 658] on span "OK" at bounding box center [876, 656] width 18 height 20
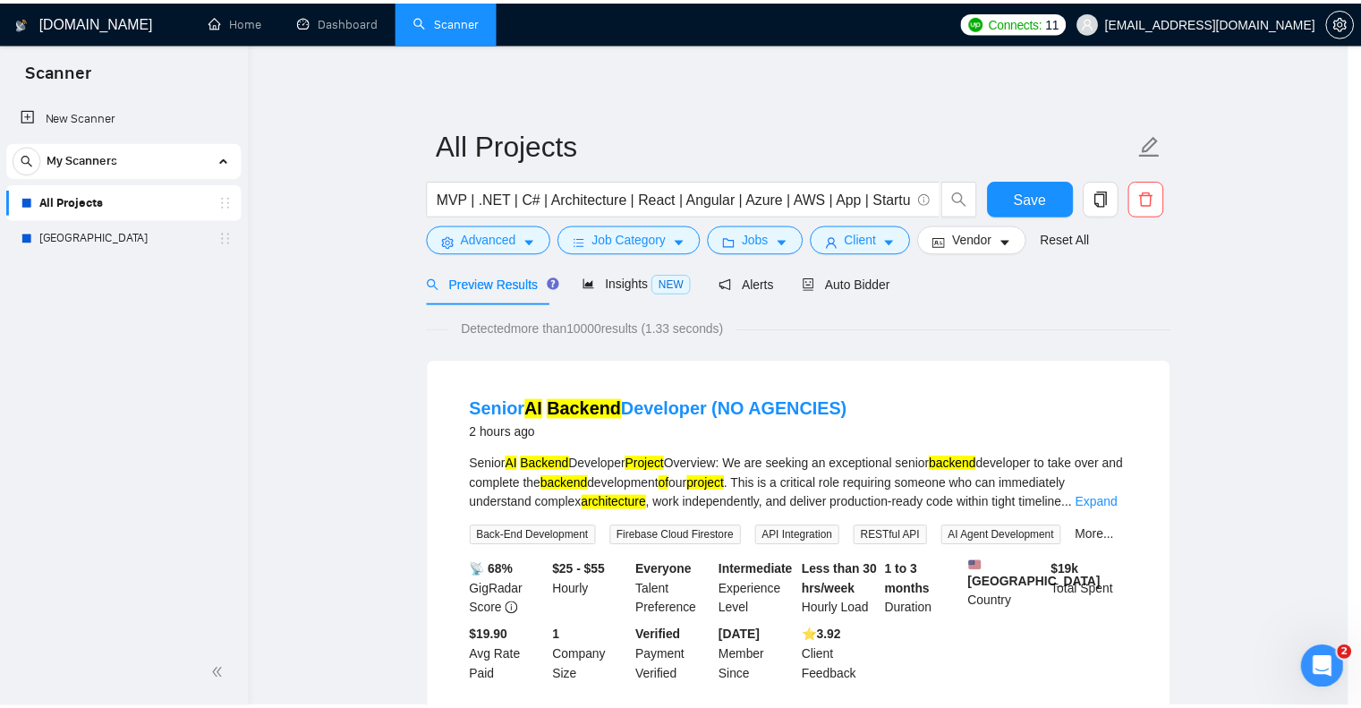
scroll to position [30, 0]
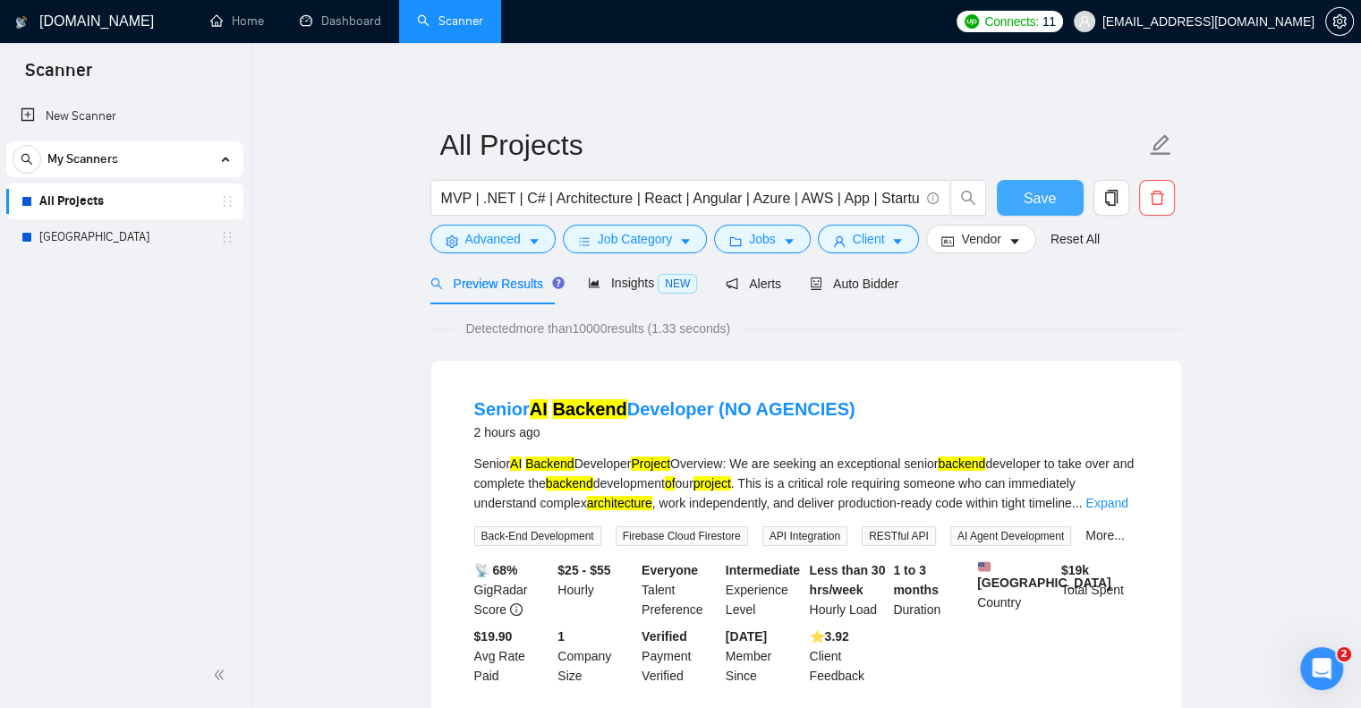
click at [1026, 202] on span "Save" at bounding box center [1039, 198] width 32 height 22
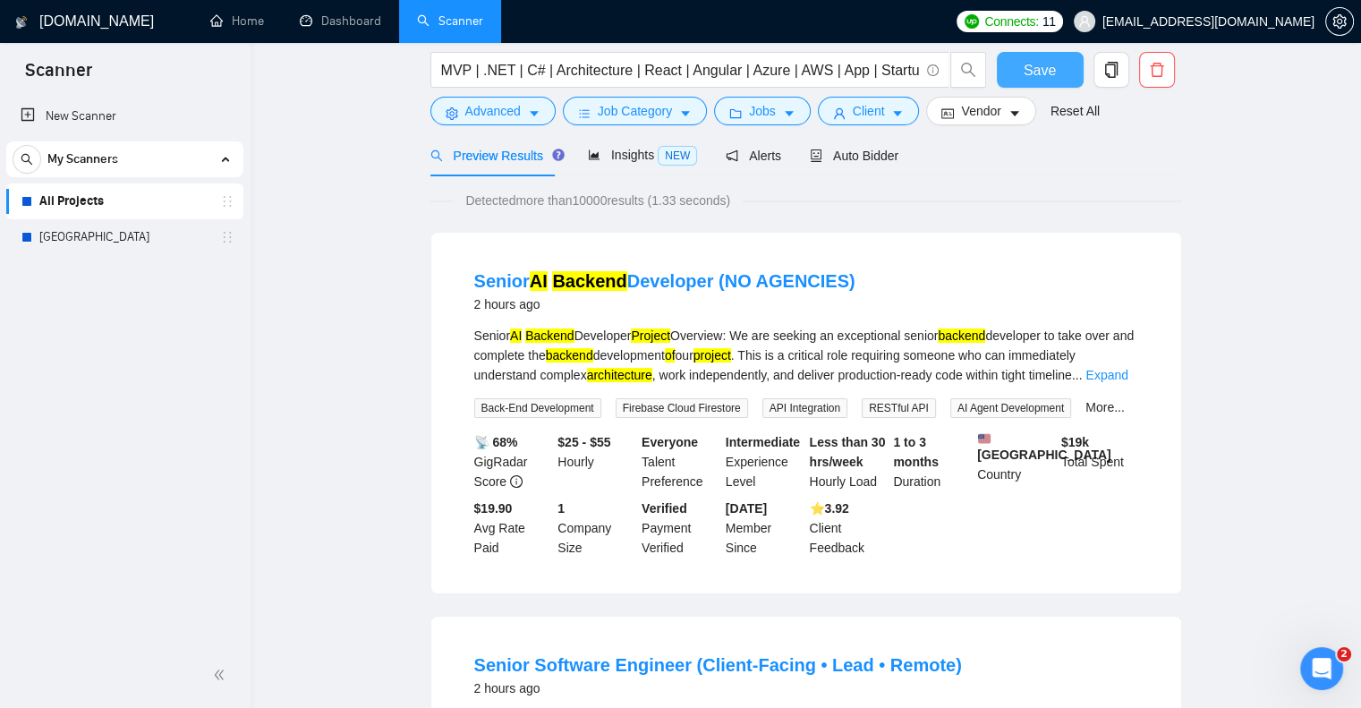
scroll to position [0, 0]
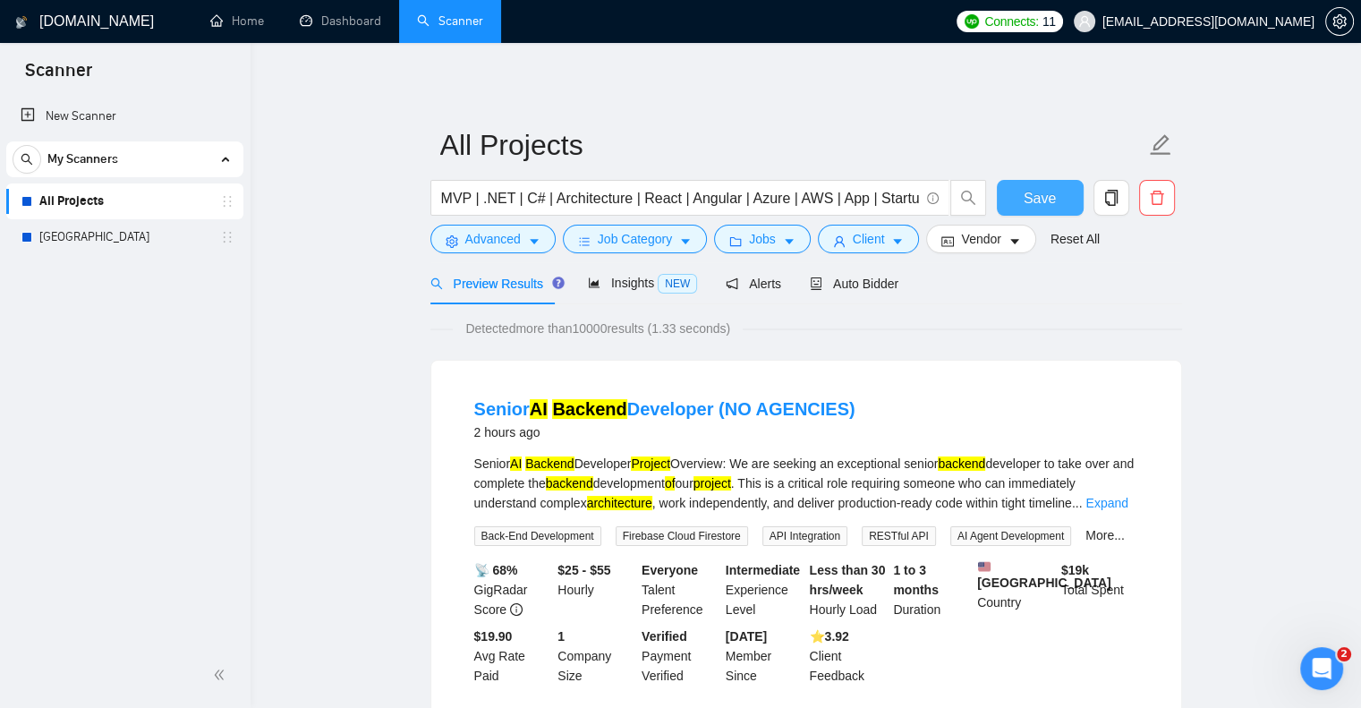
click at [1034, 200] on span "Save" at bounding box center [1039, 198] width 32 height 22
click at [115, 242] on link "[GEOGRAPHIC_DATA]" at bounding box center [124, 237] width 170 height 36
